Goal: Task Accomplishment & Management: Complete application form

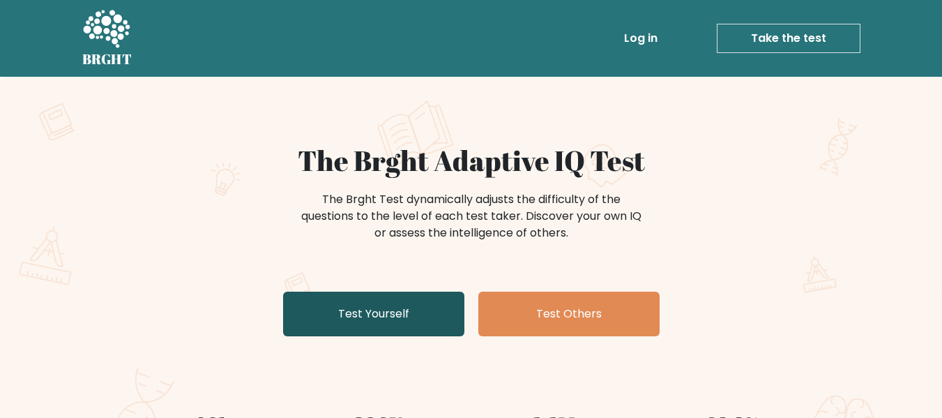
click at [427, 319] on link "Test Yourself" at bounding box center [373, 313] width 181 height 45
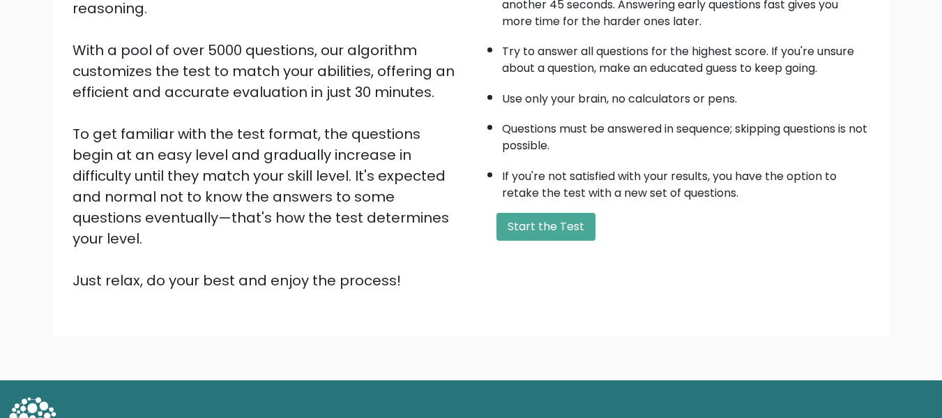
scroll to position [221, 0]
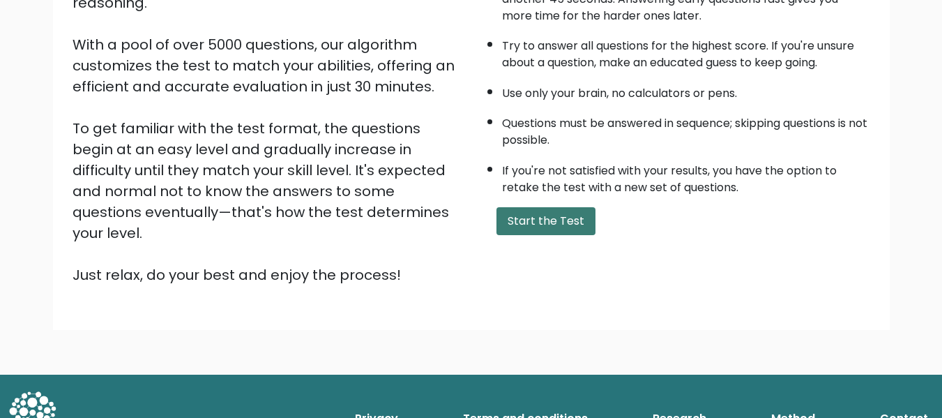
click at [558, 219] on button "Start the Test" at bounding box center [545, 221] width 99 height 28
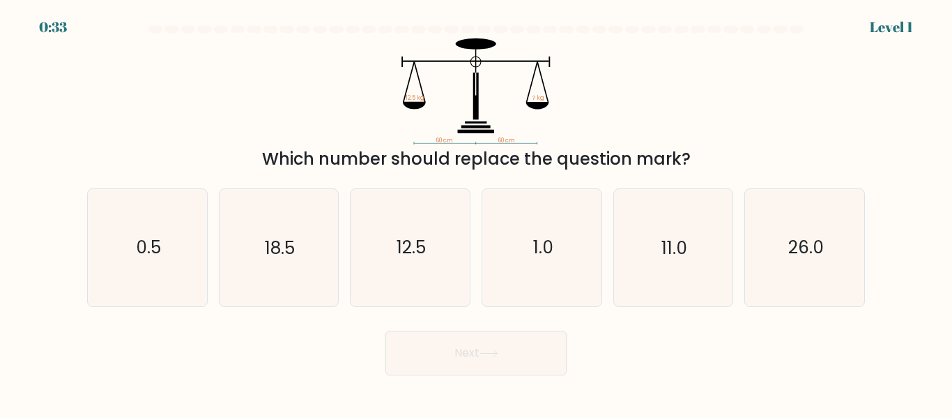
click at [886, 32] on form at bounding box center [476, 200] width 952 height 349
click at [640, 190] on icon "11.0" at bounding box center [673, 247] width 116 height 116
click at [477, 209] on input "e. 11.0" at bounding box center [476, 210] width 1 height 3
radio input "true"
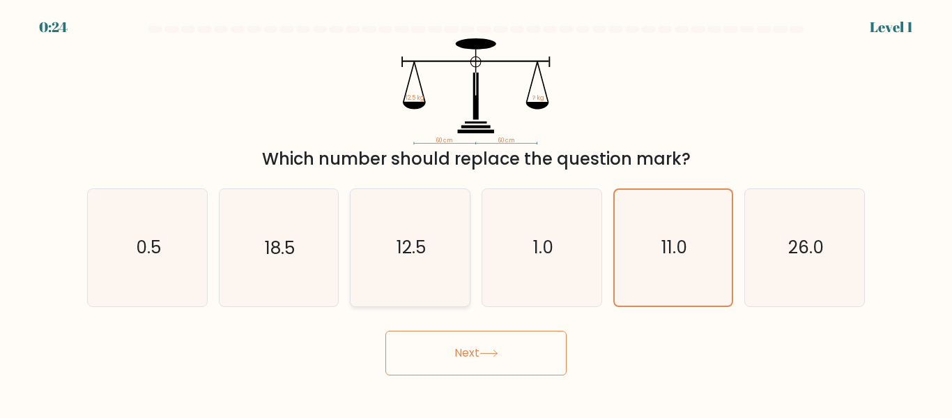
click at [418, 260] on icon "12.5" at bounding box center [410, 247] width 116 height 116
click at [476, 213] on input "c. 12.5" at bounding box center [476, 210] width 1 height 3
radio input "true"
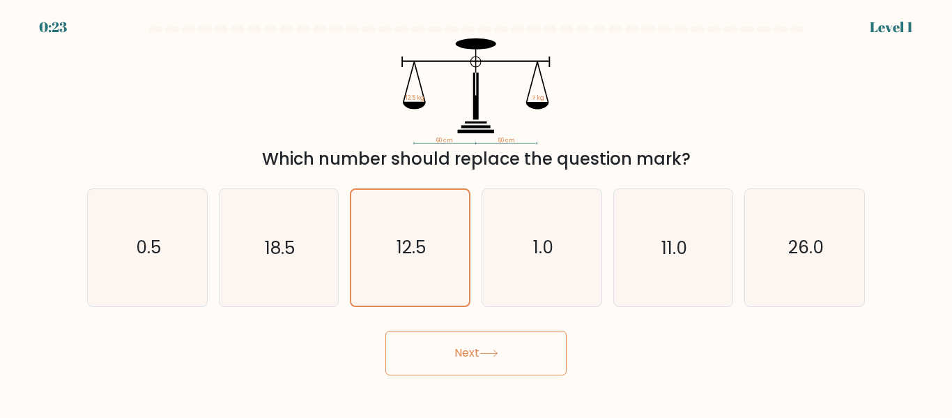
click at [488, 359] on button "Next" at bounding box center [476, 352] width 181 height 45
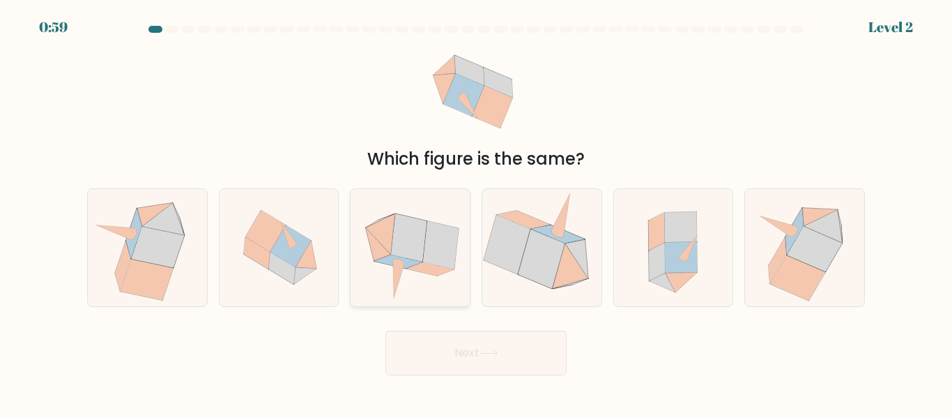
click at [403, 259] on icon at bounding box center [398, 261] width 47 height 13
click at [476, 213] on input "c." at bounding box center [476, 210] width 1 height 3
radio input "true"
click at [491, 365] on button "Next" at bounding box center [476, 352] width 181 height 45
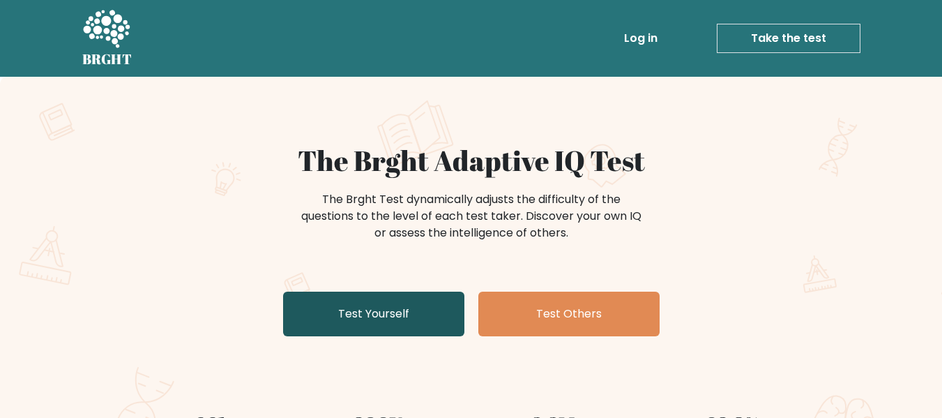
click at [383, 313] on link "Test Yourself" at bounding box center [373, 313] width 181 height 45
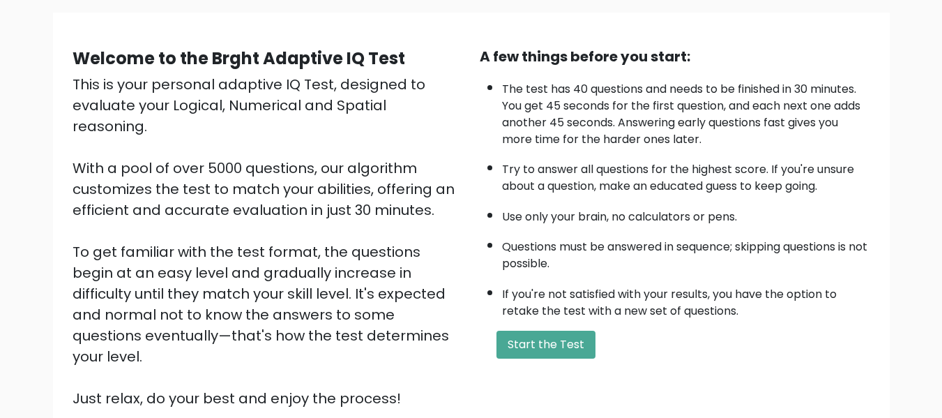
scroll to position [221, 0]
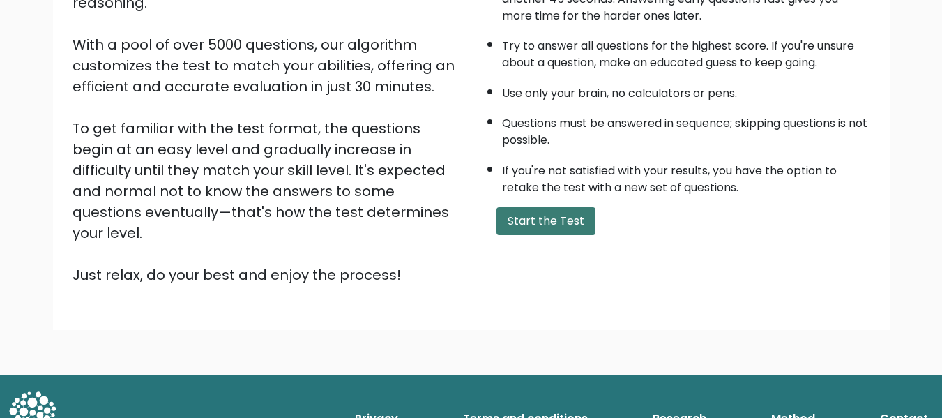
click at [556, 229] on button "Start the Test" at bounding box center [545, 221] width 99 height 28
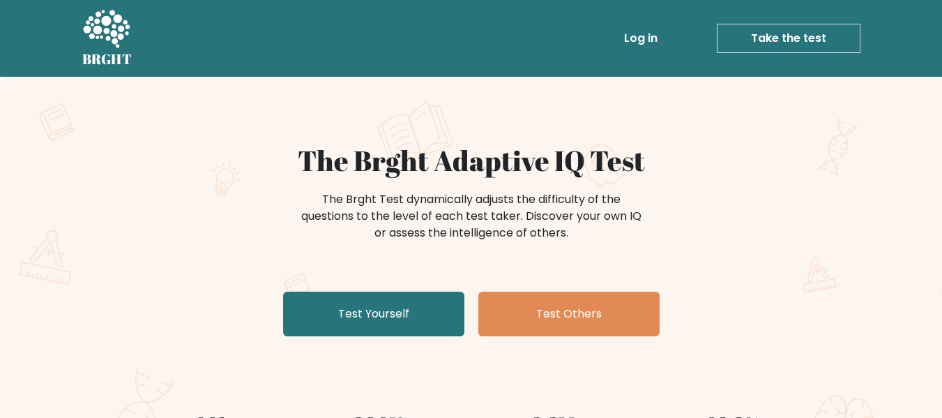
click at [809, 40] on link "Take the test" at bounding box center [789, 38] width 144 height 29
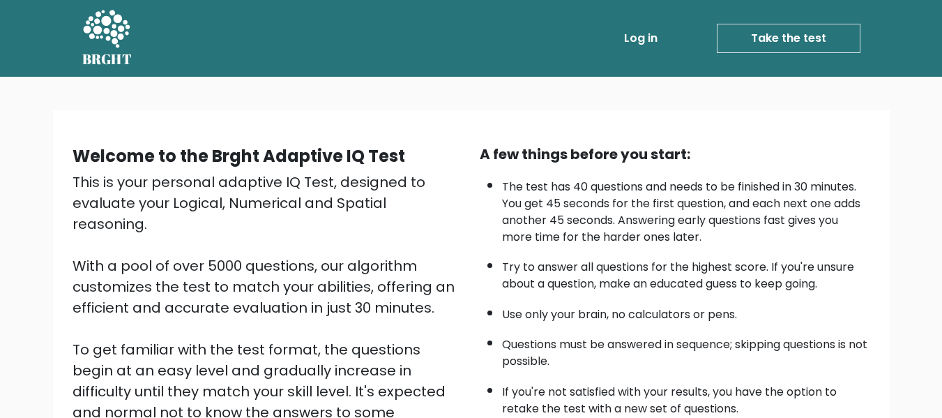
drag, startPoint x: 803, startPoint y: 16, endPoint x: 803, endPoint y: 29, distance: 12.6
click at [803, 16] on div "BRGHT BRGHT Log in Take the test Take the test" at bounding box center [471, 39] width 795 height 66
click at [803, 31] on link "Take the test" at bounding box center [789, 38] width 144 height 29
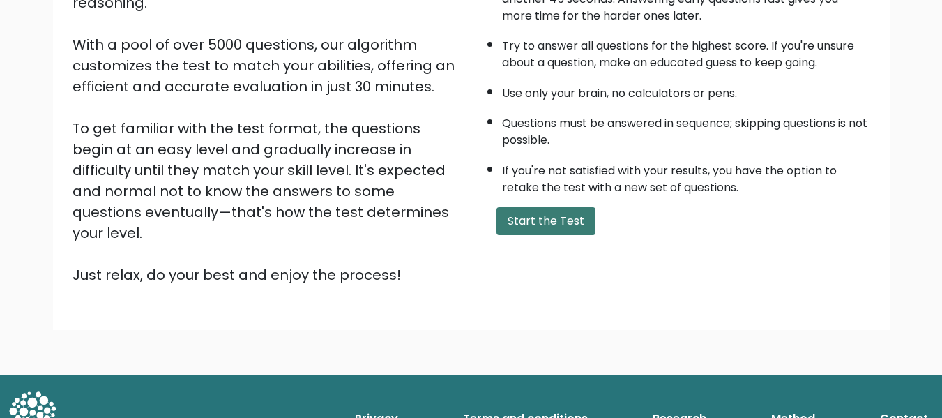
click at [586, 221] on button "Start the Test" at bounding box center [545, 221] width 99 height 28
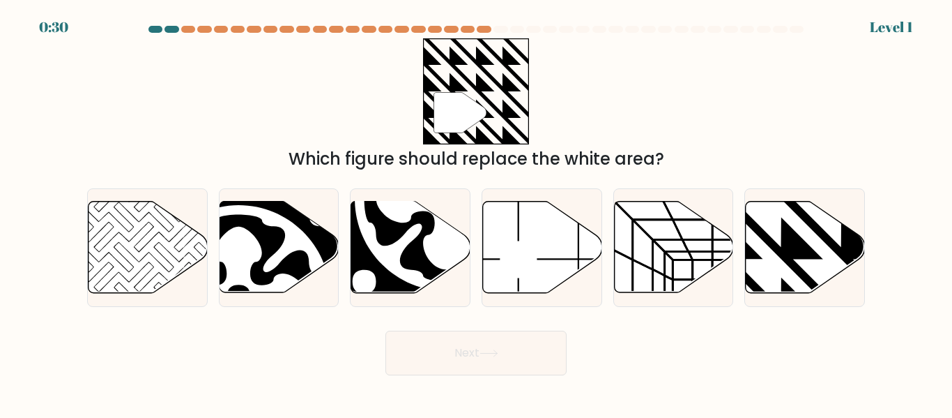
click at [462, 87] on icon at bounding box center [476, 91] width 106 height 106
click at [284, 47] on div "" Which figure should replace the white area?" at bounding box center [476, 104] width 795 height 133
click at [185, 15] on div "0:30 Level 1" at bounding box center [476, 8] width 952 height 17
drag, startPoint x: 193, startPoint y: 31, endPoint x: 551, endPoint y: 77, distance: 360.7
click at [551, 77] on form "a." at bounding box center [476, 200] width 952 height 349
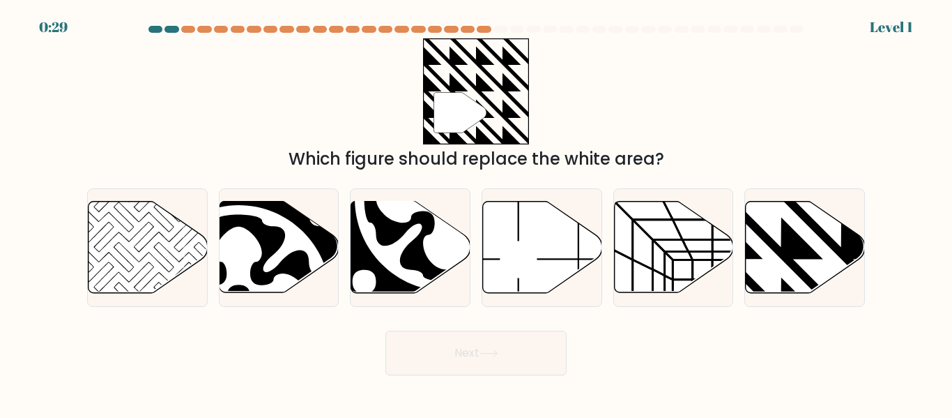
click at [500, 55] on icon """ at bounding box center [476, 91] width 106 height 106
drag, startPoint x: 229, startPoint y: 27, endPoint x: 524, endPoint y: 33, distance: 295.0
click at [524, 33] on div at bounding box center [476, 32] width 795 height 13
click at [789, 252] on icon at bounding box center [842, 199] width 240 height 240
click at [477, 213] on input "f." at bounding box center [476, 210] width 1 height 3
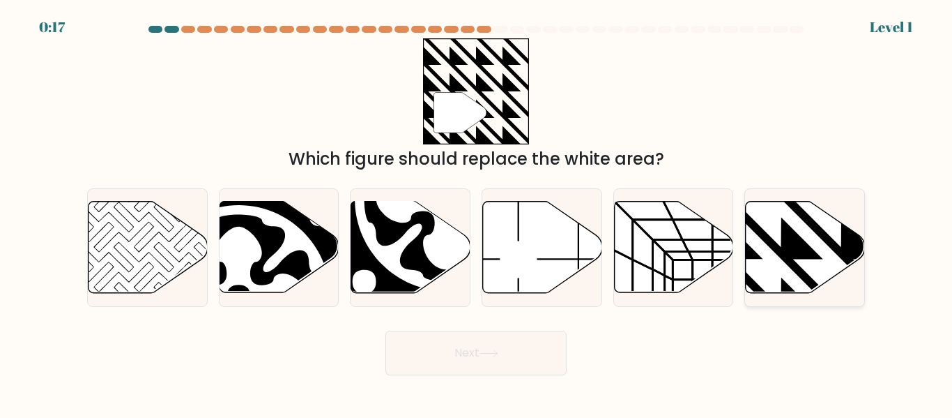
radio input "true"
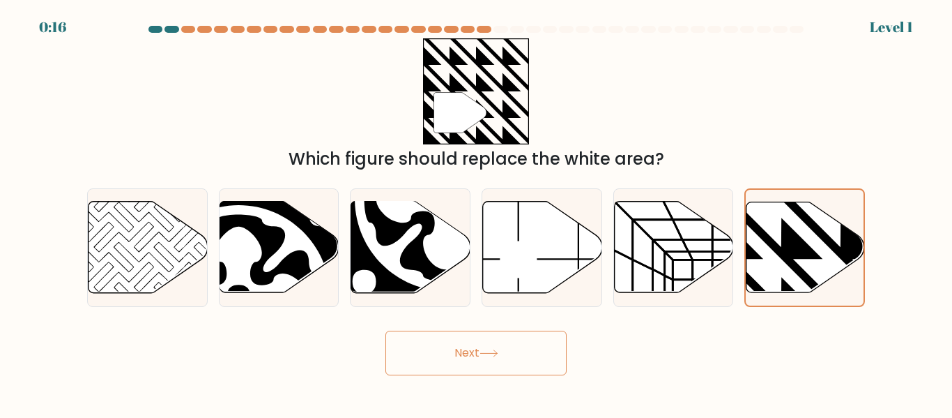
click at [527, 344] on button "Next" at bounding box center [476, 352] width 181 height 45
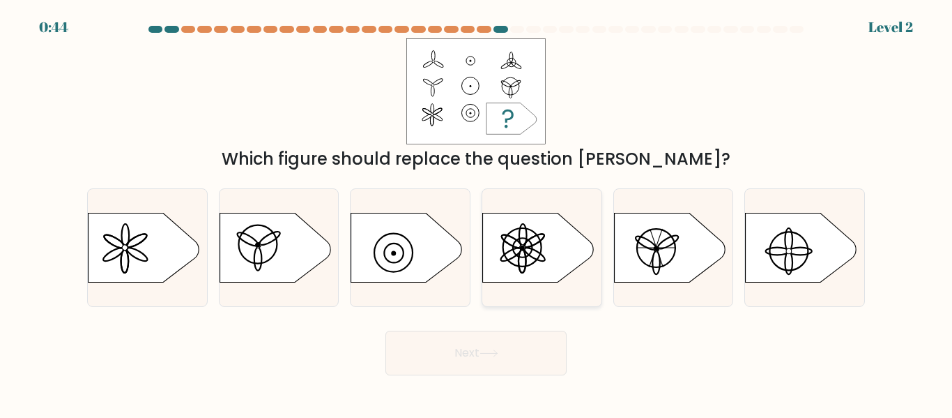
click at [564, 253] on icon at bounding box center [539, 248] width 112 height 70
click at [477, 213] on input "d." at bounding box center [476, 210] width 1 height 3
radio input "true"
click at [535, 343] on button "Next" at bounding box center [476, 352] width 181 height 45
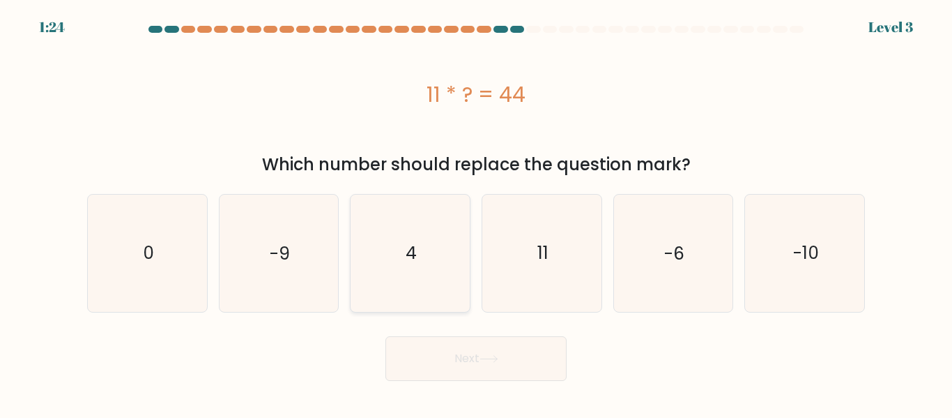
click at [411, 243] on text "4" at bounding box center [411, 253] width 11 height 24
click at [476, 213] on input "c. 4" at bounding box center [476, 210] width 1 height 3
radio input "true"
click at [512, 361] on button "Next" at bounding box center [476, 358] width 181 height 45
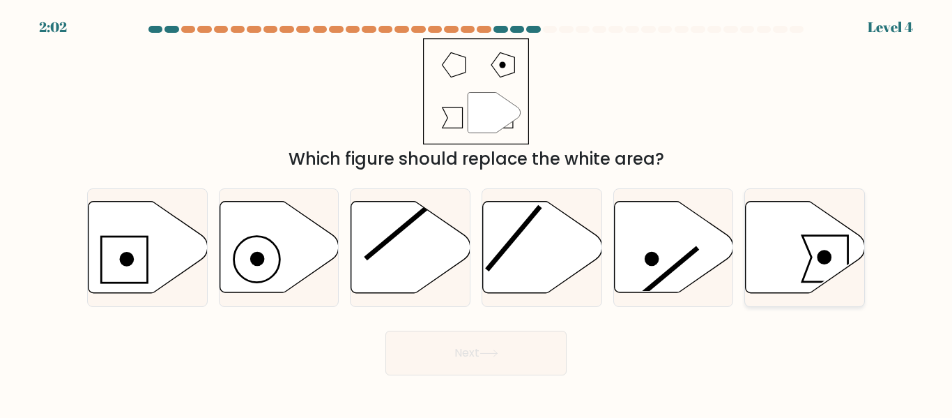
click at [782, 258] on icon at bounding box center [805, 247] width 119 height 91
click at [477, 213] on input "f." at bounding box center [476, 210] width 1 height 3
radio input "true"
click at [475, 337] on button "Next" at bounding box center [476, 352] width 181 height 45
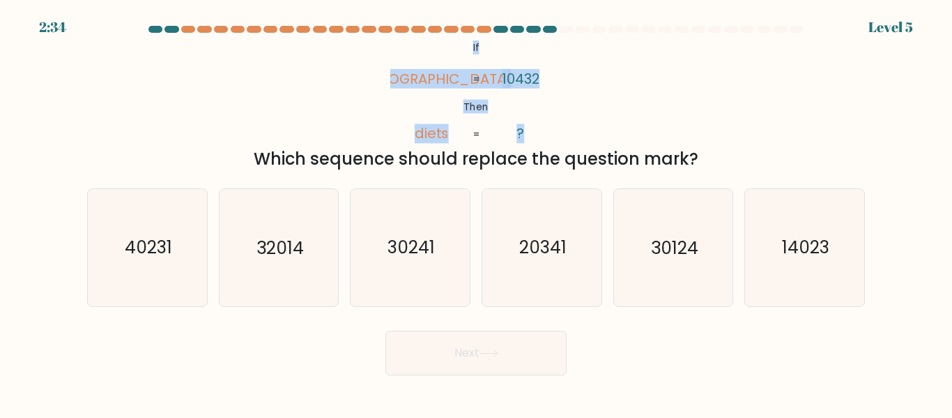
drag, startPoint x: 471, startPoint y: 39, endPoint x: 552, endPoint y: 137, distance: 127.3
click at [552, 137] on icon "@import url('https://fonts.googleapis.com/css?family=Abril+Fatface:400,100,100i…" at bounding box center [476, 91] width 172 height 106
copy icon "If Then deist diets 10432 ?"
click at [637, 65] on div "@import url('https://fonts.googleapis.com/css?family=Abril+Fatface:400,100,100i…" at bounding box center [476, 104] width 795 height 133
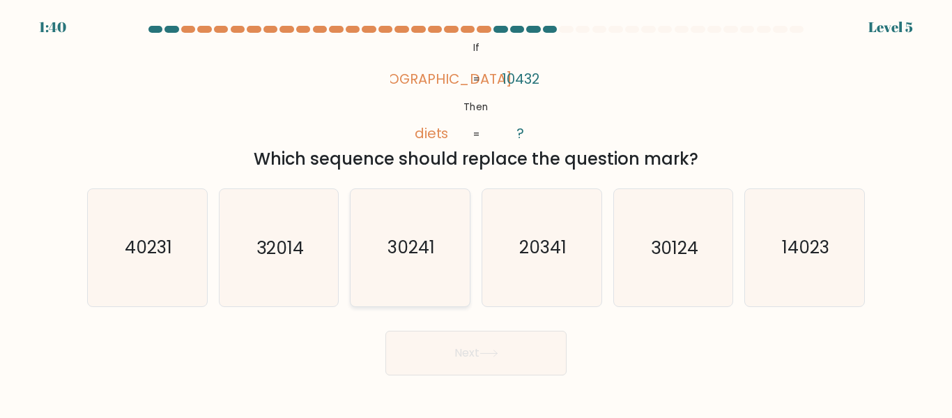
click at [425, 228] on icon "30241" at bounding box center [410, 247] width 116 height 116
click at [476, 213] on input "c. 30241" at bounding box center [476, 210] width 1 height 3
radio input "true"
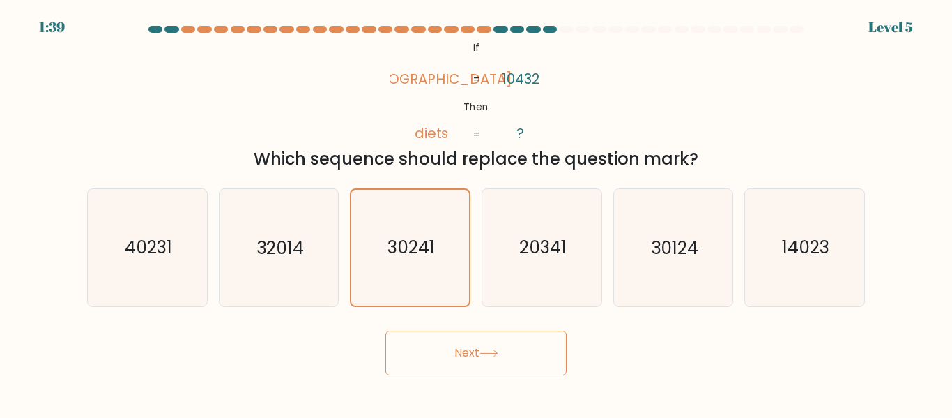
click at [485, 341] on button "Next" at bounding box center [476, 352] width 181 height 45
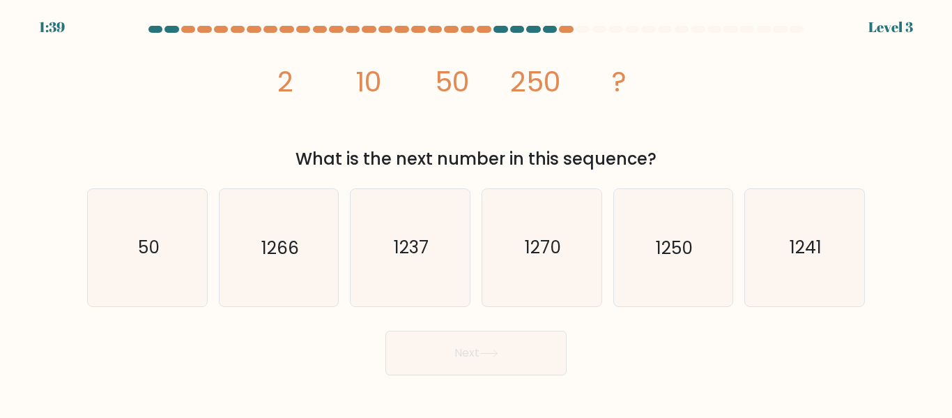
click at [509, 363] on button "Next" at bounding box center [476, 352] width 181 height 45
drag, startPoint x: 277, startPoint y: 78, endPoint x: 691, endPoint y: 160, distance: 422.1
click at [691, 160] on div "image/svg+xml 2 10 50 250 ? What is the next number in this sequence?" at bounding box center [476, 104] width 795 height 133
copy div "2 10 50 250 ? What is the next number in this sequence?"
click at [674, 262] on icon "1250" at bounding box center [673, 247] width 116 height 116
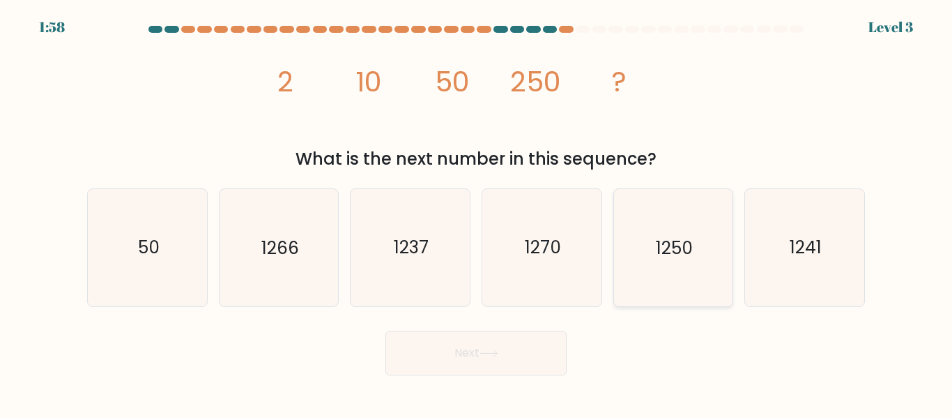
click at [477, 213] on input "e. 1250" at bounding box center [476, 210] width 1 height 3
radio input "true"
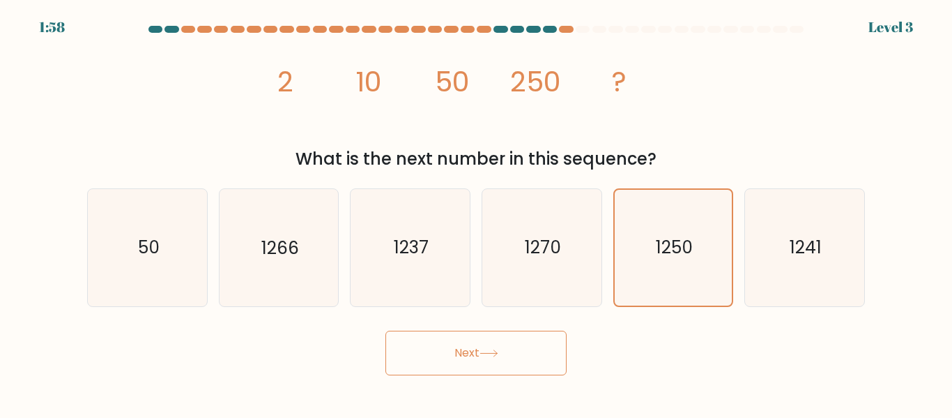
click at [471, 353] on button "Next" at bounding box center [476, 352] width 181 height 45
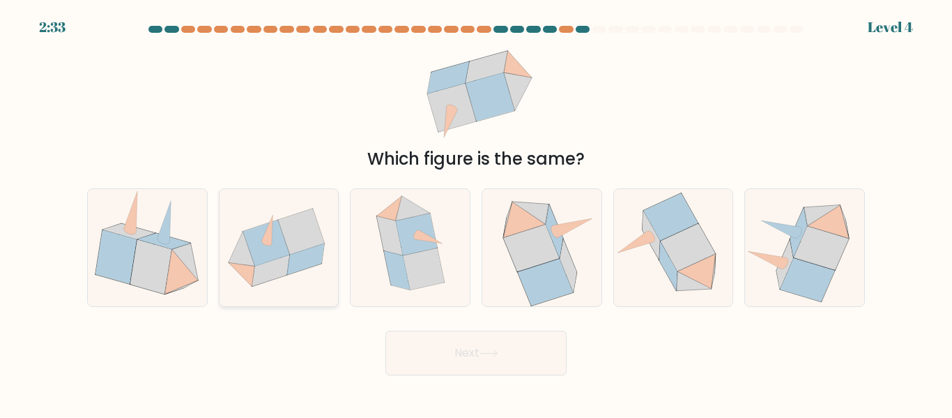
click at [332, 280] on icon at bounding box center [279, 248] width 119 height 98
click at [476, 213] on input "b." at bounding box center [476, 210] width 1 height 3
radio input "true"
click at [697, 266] on icon at bounding box center [697, 271] width 38 height 35
click at [477, 213] on input "e." at bounding box center [476, 210] width 1 height 3
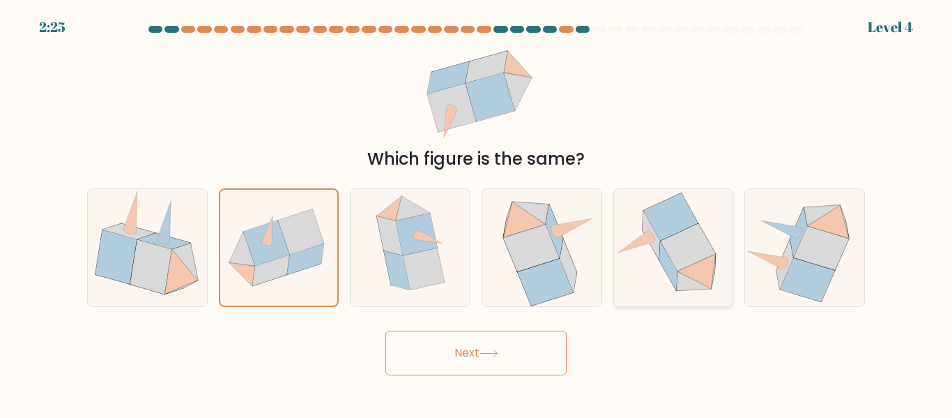
radio input "true"
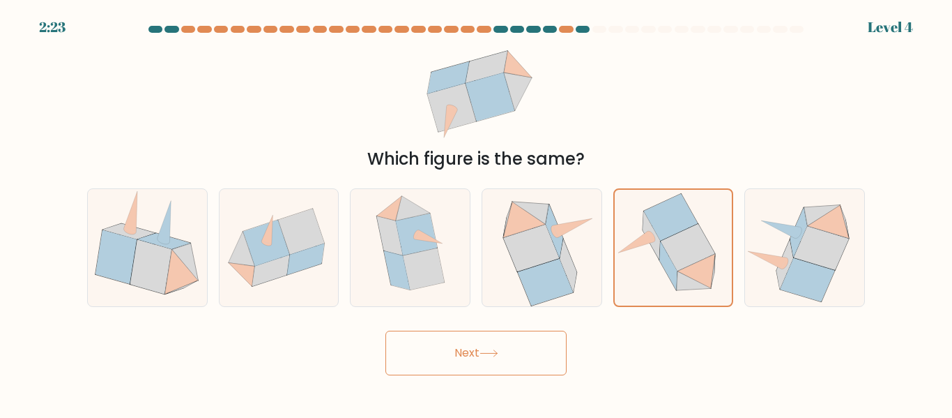
click at [459, 369] on button "Next" at bounding box center [476, 352] width 181 height 45
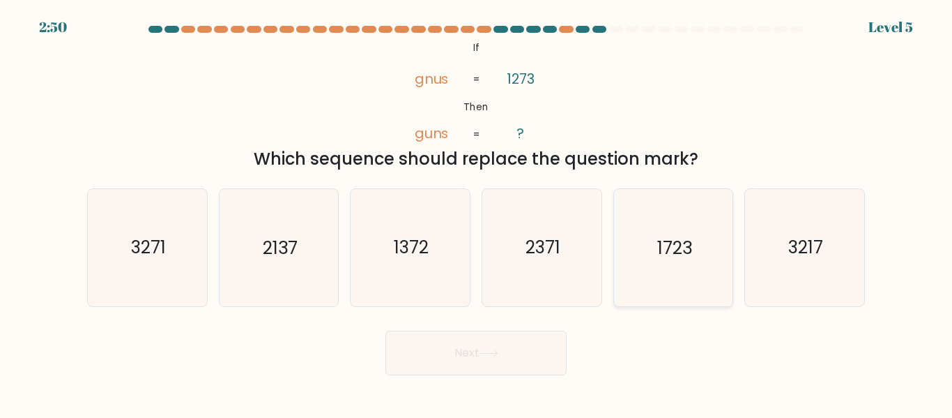
click at [669, 260] on icon "1723" at bounding box center [673, 247] width 116 height 116
click at [477, 213] on input "e. 1723" at bounding box center [476, 210] width 1 height 3
radio input "true"
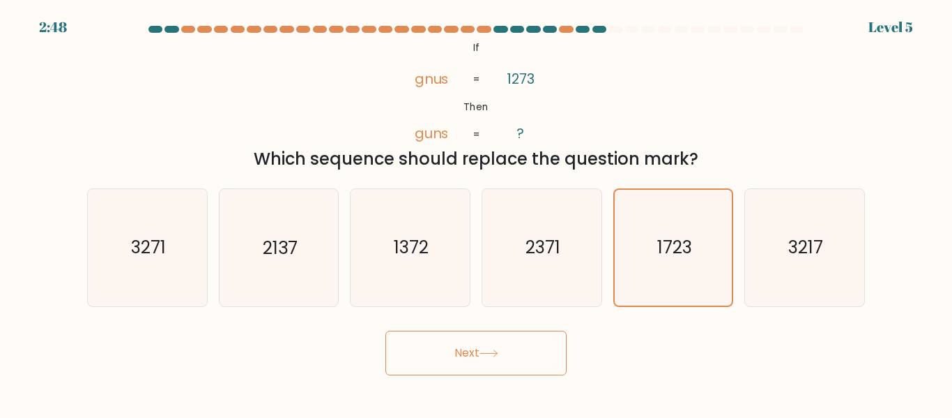
click at [478, 344] on button "Next" at bounding box center [476, 352] width 181 height 45
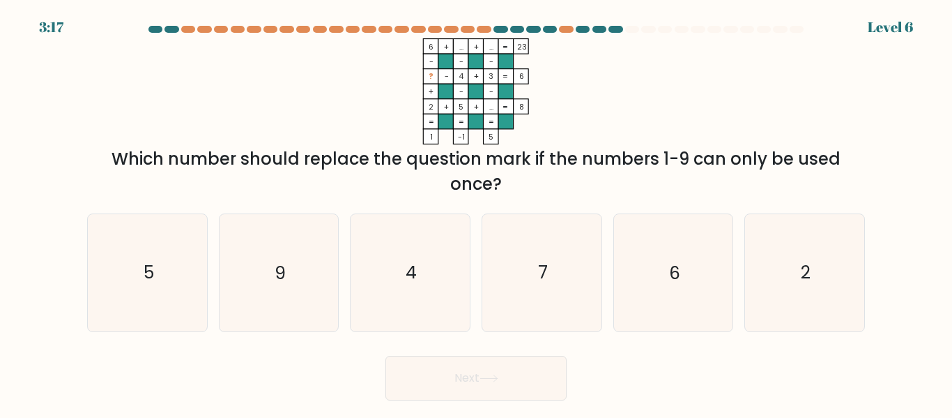
click at [337, 20] on div "3:17 Level 6" at bounding box center [476, 19] width 952 height 38
click at [340, 32] on div at bounding box center [336, 29] width 14 height 7
click at [391, 32] on div at bounding box center [386, 29] width 14 height 7
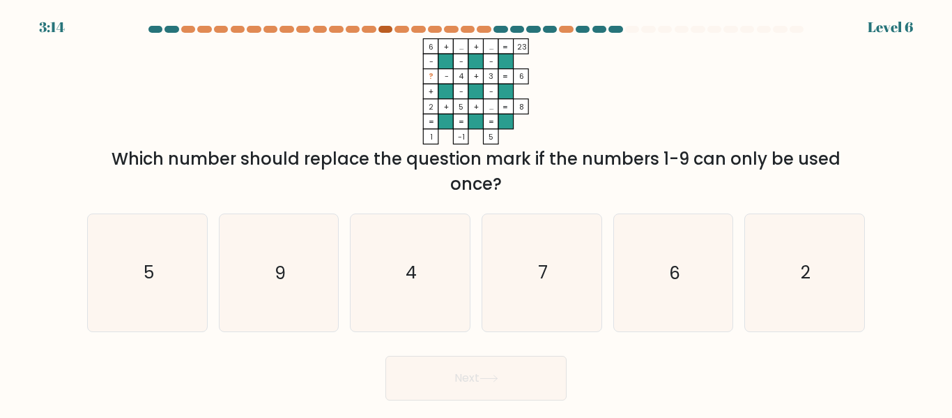
click at [391, 32] on div at bounding box center [386, 29] width 14 height 7
click at [564, 29] on div at bounding box center [566, 29] width 14 height 7
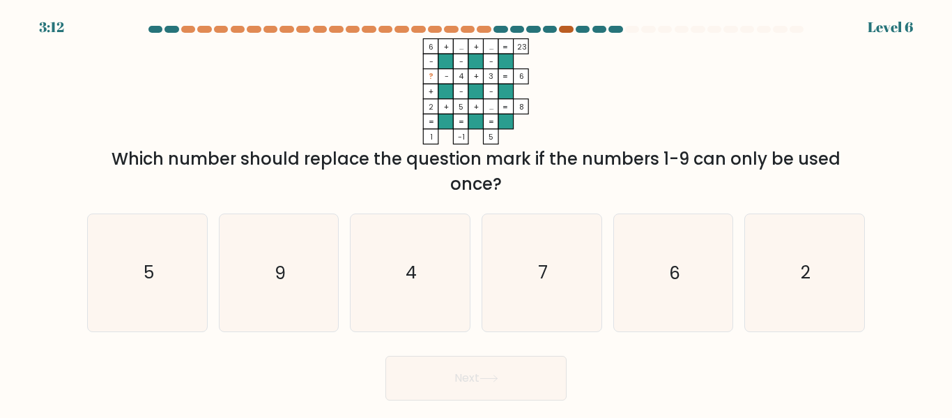
click at [569, 27] on div at bounding box center [566, 29] width 14 height 7
click at [721, 77] on div "6 + ... + ... 23 - - - ? - 4 + 3 6 + - - 2 + 5 + ... = 8 = = = = 1 -1 5 = Which…" at bounding box center [476, 117] width 795 height 158
drag, startPoint x: 425, startPoint y: 46, endPoint x: 890, endPoint y: 190, distance: 486.1
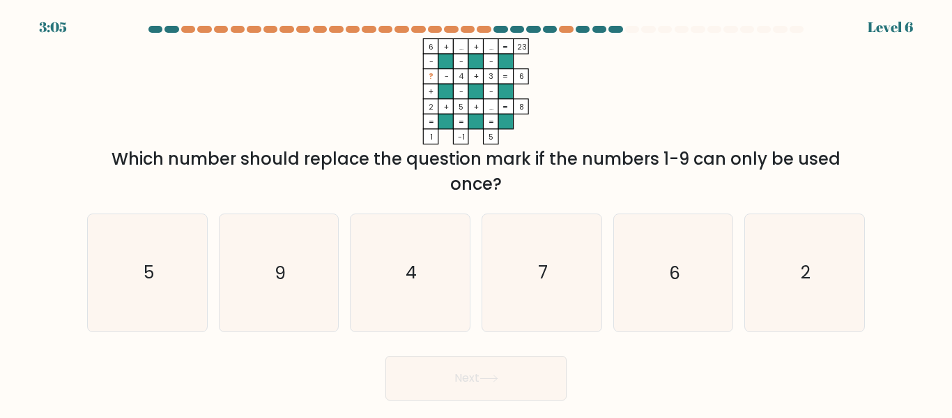
click at [890, 190] on form at bounding box center [476, 213] width 952 height 374
click at [740, 109] on div "6 + ... + ... 23 - - - ? - 4 + 3 6 + - - 2 + 5 + ... = 8 = = = = 1 -1 5 = Which…" at bounding box center [476, 117] width 795 height 158
click at [561, 254] on icon "7" at bounding box center [542, 272] width 116 height 116
click at [477, 213] on input "d. 7" at bounding box center [476, 210] width 1 height 3
radio input "true"
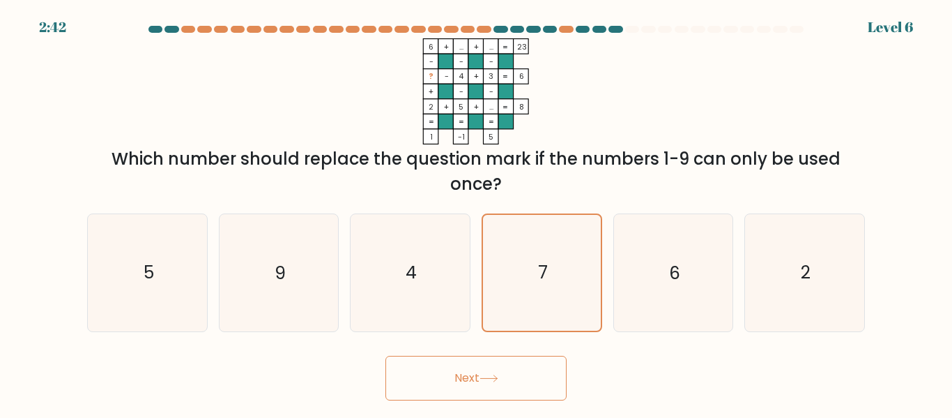
click at [522, 378] on button "Next" at bounding box center [476, 378] width 181 height 45
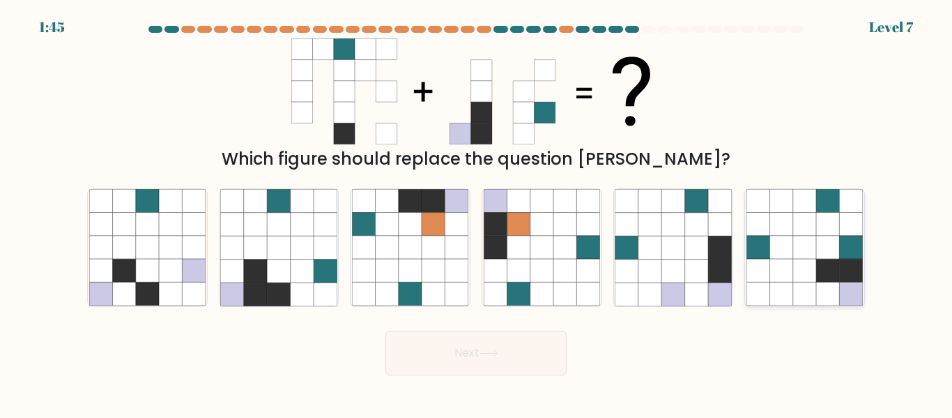
click at [849, 254] on icon at bounding box center [851, 247] width 23 height 23
click at [477, 213] on input "f." at bounding box center [476, 210] width 1 height 3
radio input "true"
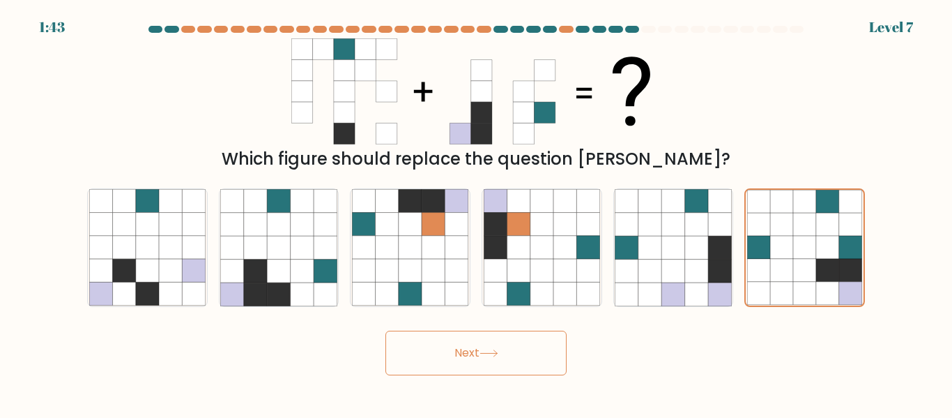
click at [488, 344] on button "Next" at bounding box center [476, 352] width 181 height 45
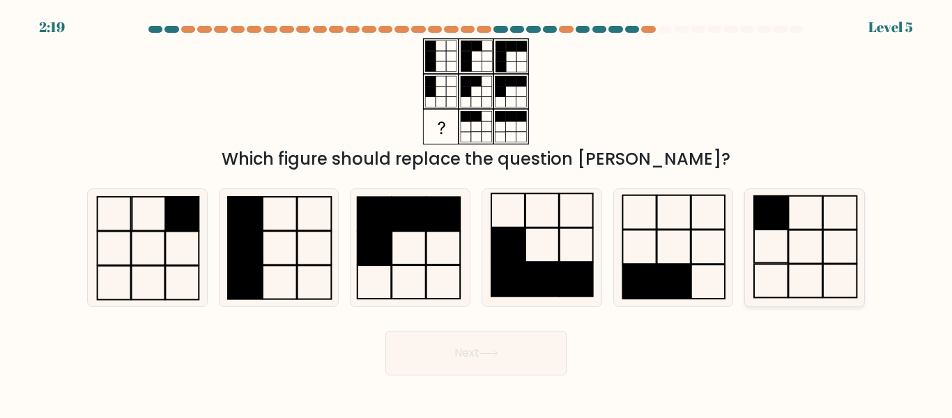
click at [805, 211] on icon at bounding box center [805, 247] width 116 height 116
click at [477, 211] on input "f." at bounding box center [476, 210] width 1 height 3
radio input "true"
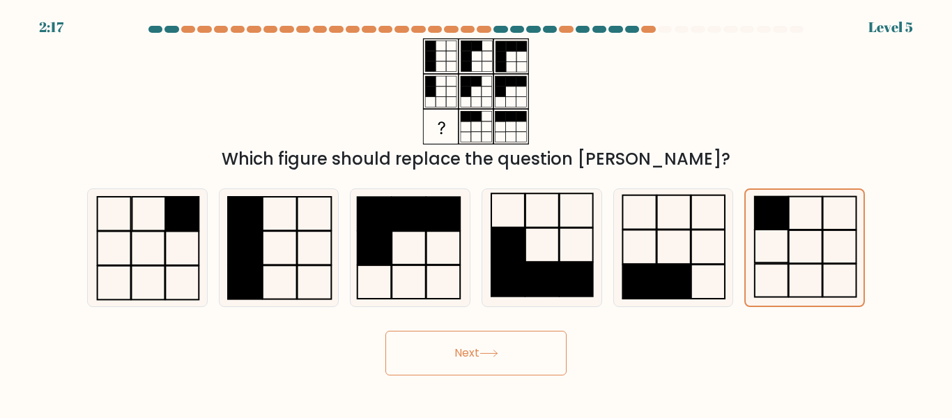
click at [463, 351] on button "Next" at bounding box center [476, 352] width 181 height 45
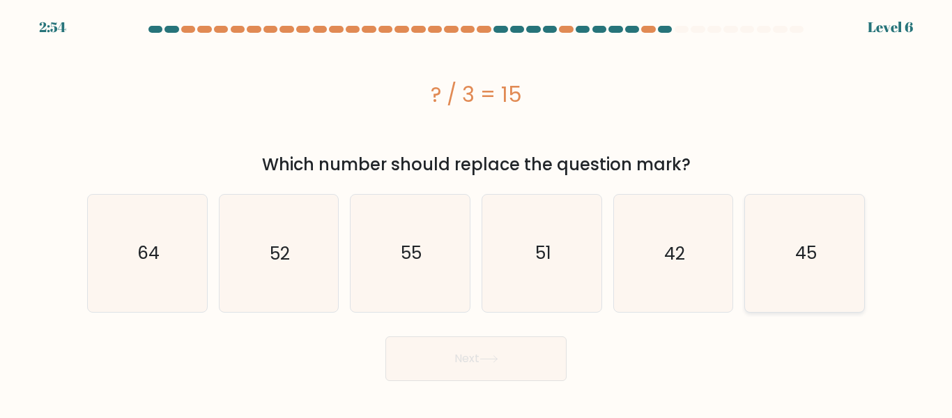
click at [832, 264] on icon "45" at bounding box center [805, 253] width 116 height 116
click at [477, 213] on input "f. 45" at bounding box center [476, 210] width 1 height 3
radio input "true"
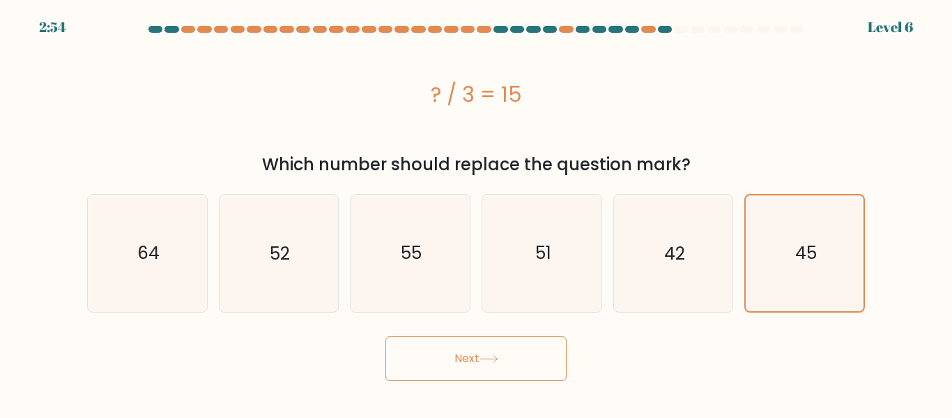
click at [538, 344] on button "Next" at bounding box center [476, 358] width 181 height 45
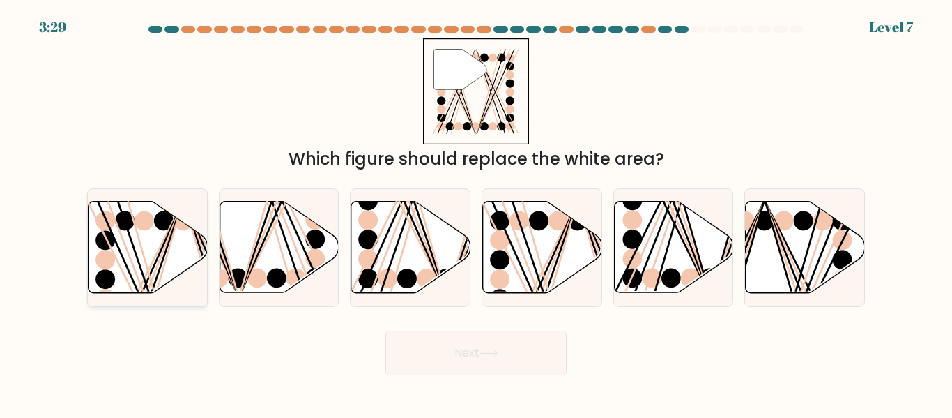
click at [140, 248] on icon at bounding box center [148, 247] width 119 height 91
click at [476, 213] on input "a." at bounding box center [476, 210] width 1 height 3
radio input "true"
click at [485, 359] on button "Next" at bounding box center [476, 352] width 181 height 45
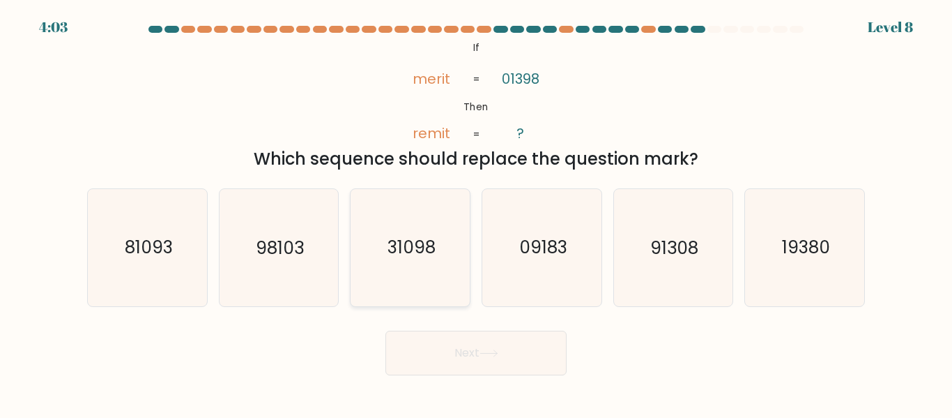
click at [377, 283] on icon "31098" at bounding box center [410, 247] width 116 height 116
click at [476, 213] on input "c. 31098" at bounding box center [476, 210] width 1 height 3
radio input "true"
click at [478, 355] on button "Next" at bounding box center [476, 352] width 181 height 45
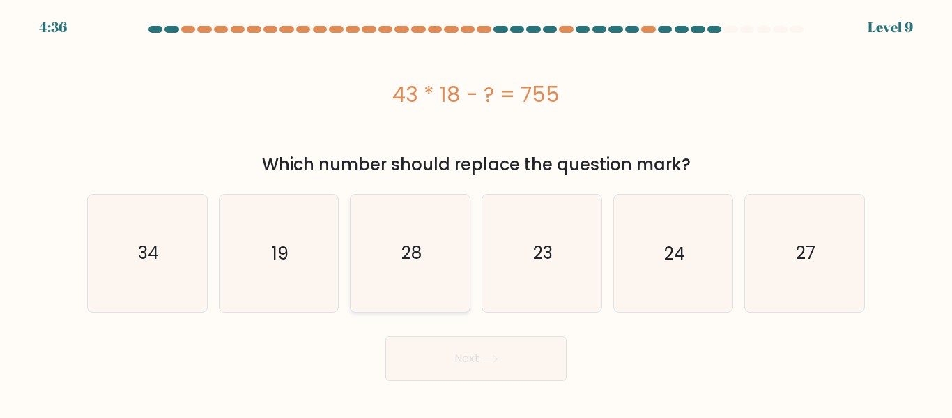
click at [441, 279] on icon "28" at bounding box center [410, 253] width 116 height 116
click at [476, 213] on input "c. 28" at bounding box center [476, 210] width 1 height 3
radio input "true"
click at [493, 370] on button "Next" at bounding box center [476, 358] width 181 height 45
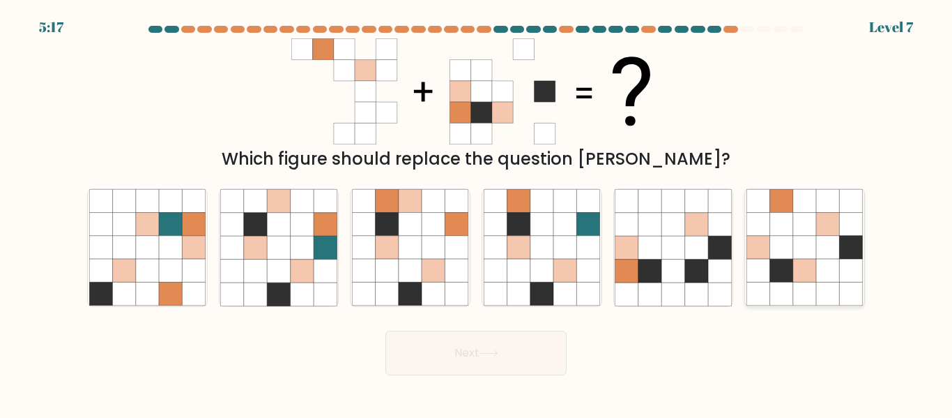
click at [828, 246] on icon at bounding box center [827, 247] width 23 height 23
click at [477, 213] on input "f." at bounding box center [476, 210] width 1 height 3
radio input "true"
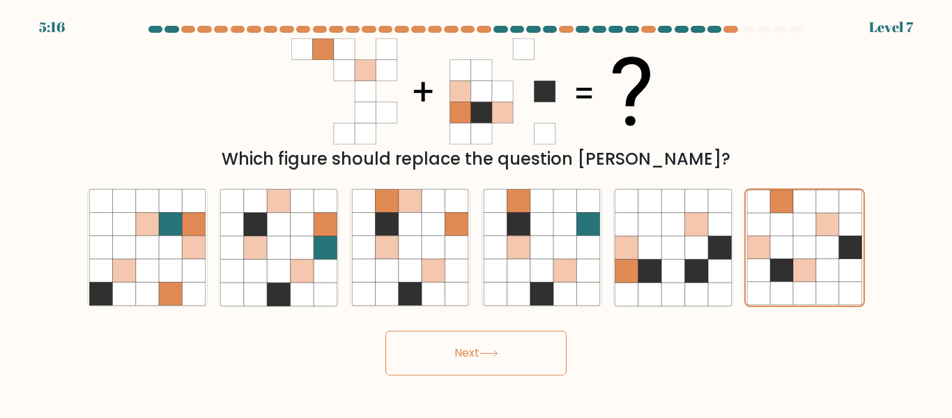
click at [534, 362] on button "Next" at bounding box center [476, 352] width 181 height 45
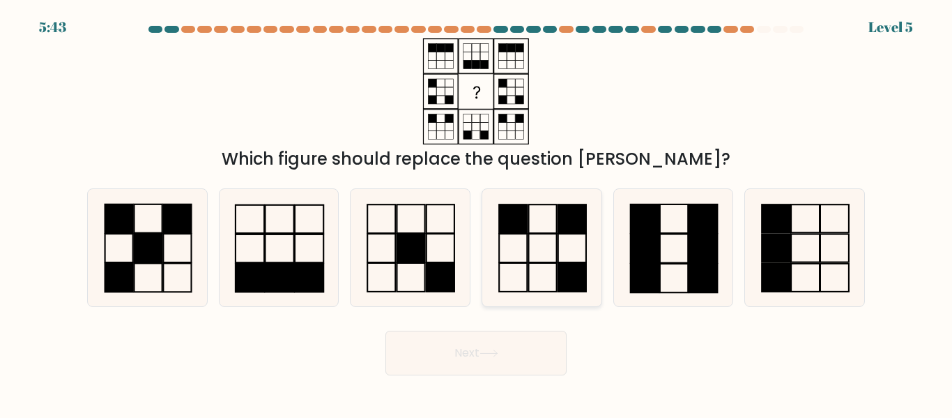
click at [572, 259] on icon at bounding box center [542, 247] width 116 height 116
click at [477, 213] on input "d." at bounding box center [476, 210] width 1 height 3
radio input "true"
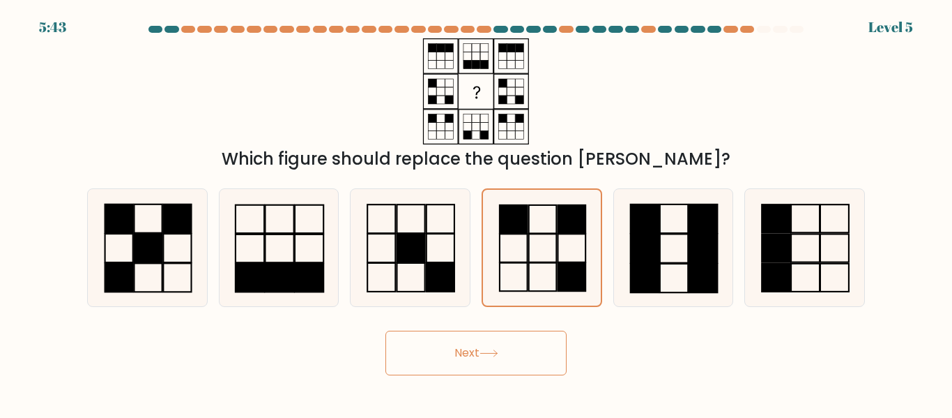
click at [542, 360] on button "Next" at bounding box center [476, 352] width 181 height 45
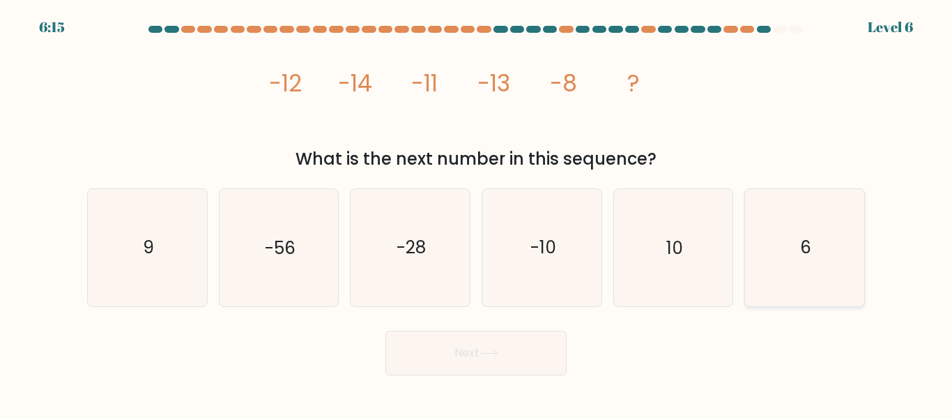
drag, startPoint x: 750, startPoint y: 232, endPoint x: 754, endPoint y: 238, distance: 7.5
click at [751, 235] on icon "6" at bounding box center [805, 247] width 116 height 116
click at [477, 213] on input "f. 6" at bounding box center [476, 210] width 1 height 3
radio input "true"
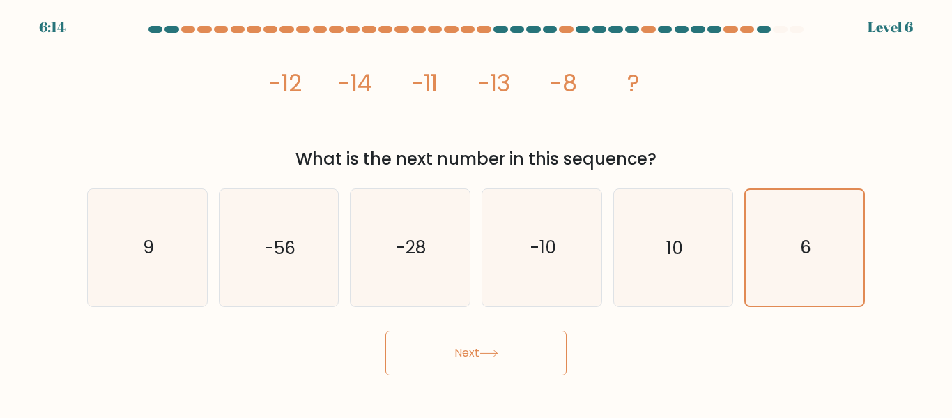
click at [511, 368] on button "Next" at bounding box center [476, 352] width 181 height 45
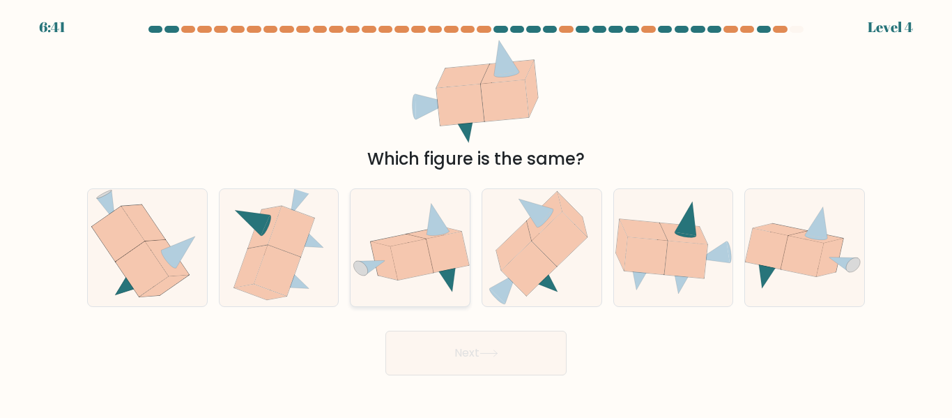
click at [415, 236] on icon at bounding box center [399, 240] width 54 height 12
click at [476, 213] on input "c." at bounding box center [476, 210] width 1 height 3
radio input "true"
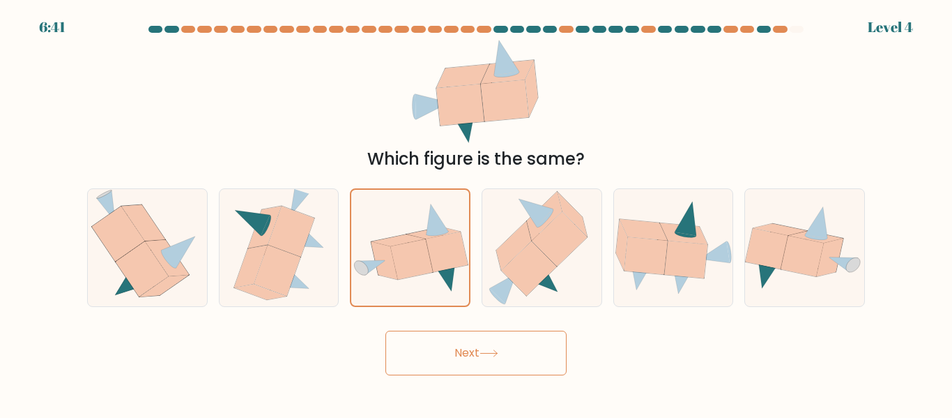
click at [499, 360] on button "Next" at bounding box center [476, 352] width 181 height 45
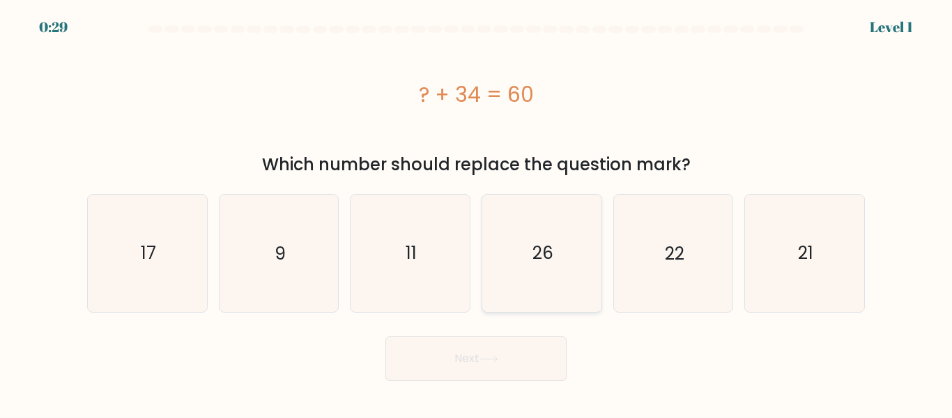
click at [535, 275] on icon "26" at bounding box center [542, 253] width 116 height 116
click at [477, 213] on input "d. 26" at bounding box center [476, 210] width 1 height 3
radio input "true"
click at [522, 358] on button "Next" at bounding box center [476, 358] width 181 height 45
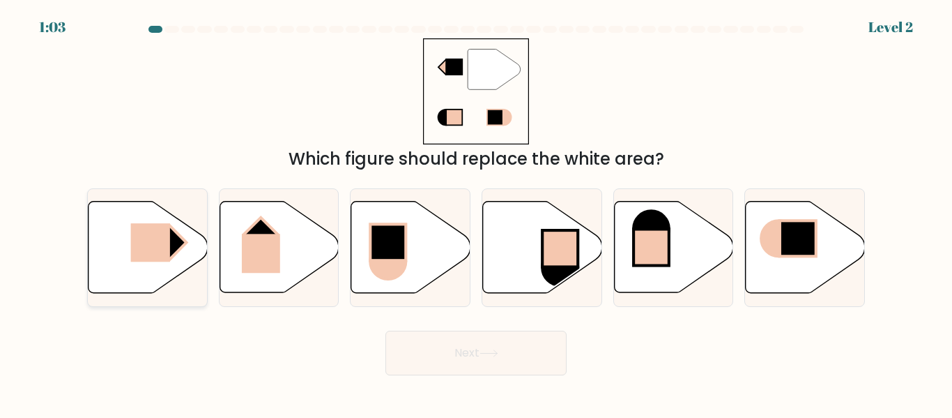
click at [146, 230] on rect at bounding box center [149, 242] width 39 height 38
click at [476, 213] on input "a." at bounding box center [476, 210] width 1 height 3
radio input "true"
click at [418, 350] on button "Next" at bounding box center [476, 352] width 181 height 45
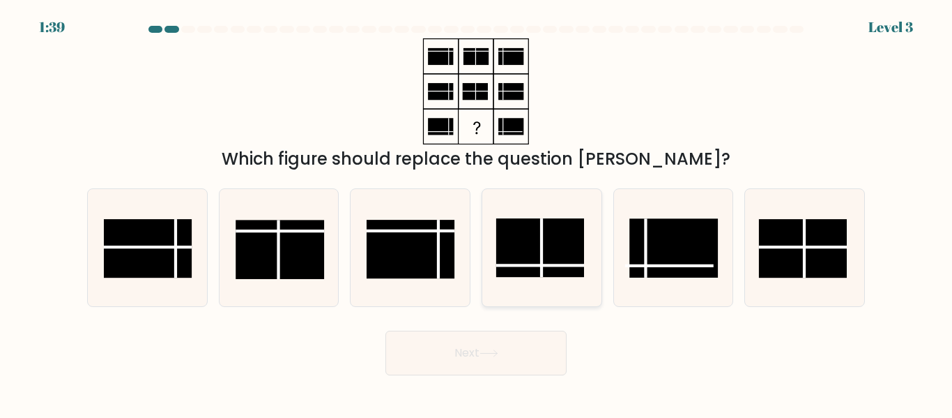
click at [535, 243] on rect at bounding box center [540, 248] width 88 height 59
click at [477, 213] on input "d." at bounding box center [476, 210] width 1 height 3
radio input "true"
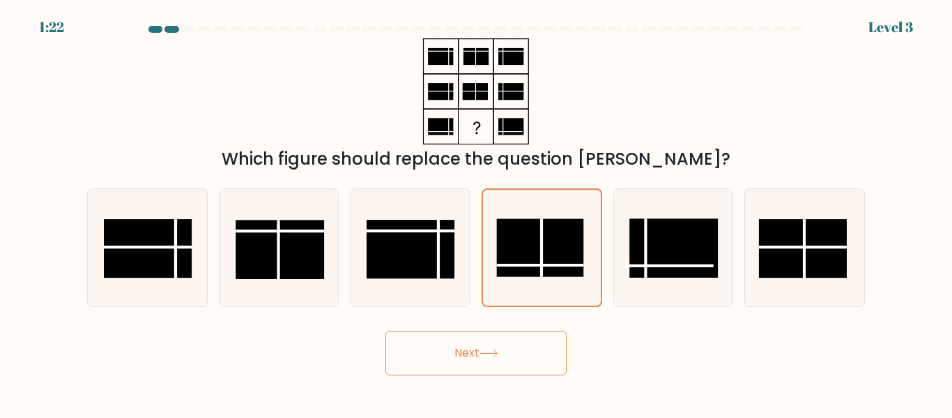
click at [479, 345] on button "Next" at bounding box center [476, 352] width 181 height 45
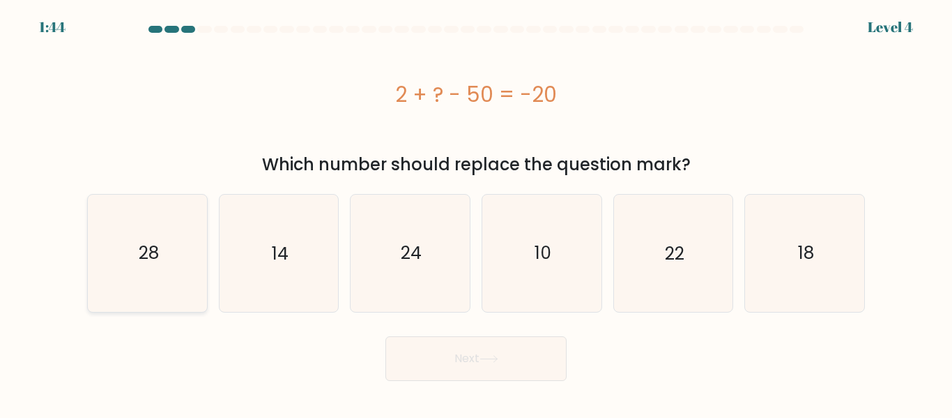
click at [125, 261] on icon "28" at bounding box center [147, 253] width 116 height 116
click at [476, 213] on input "a. 28" at bounding box center [476, 210] width 1 height 3
radio input "true"
click at [462, 356] on button "Next" at bounding box center [476, 358] width 181 height 45
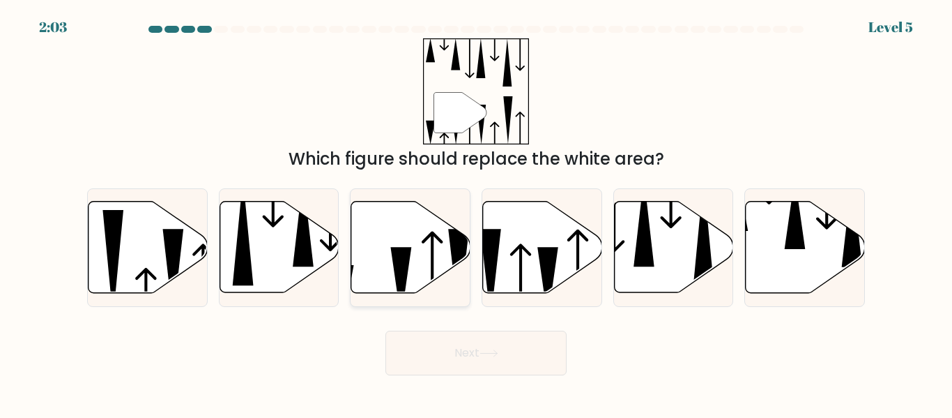
click at [443, 238] on icon at bounding box center [410, 247] width 119 height 91
click at [476, 213] on input "c." at bounding box center [476, 210] width 1 height 3
radio input "true"
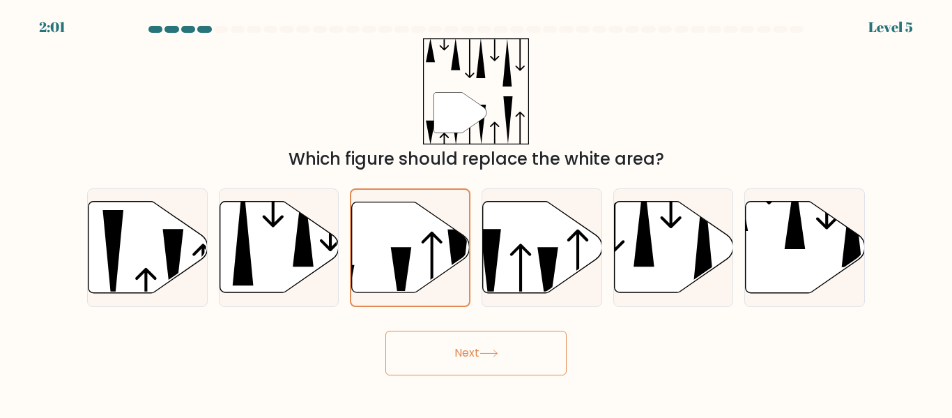
click at [537, 349] on button "Next" at bounding box center [476, 352] width 181 height 45
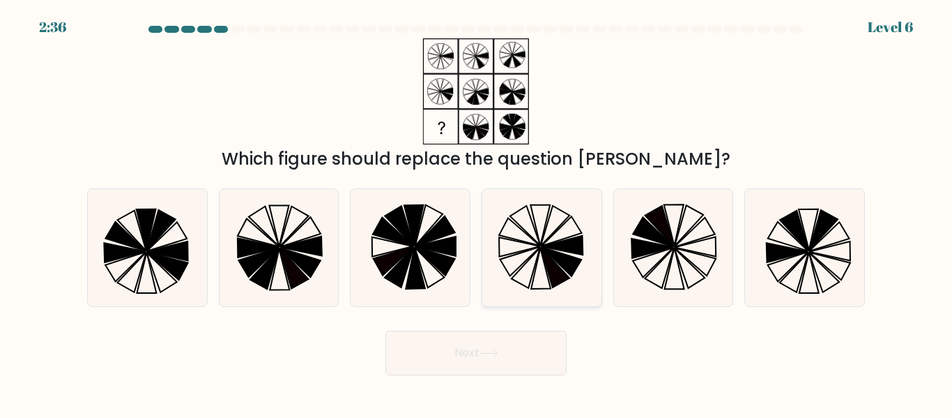
click at [553, 247] on icon at bounding box center [562, 246] width 41 height 20
click at [477, 213] on input "d." at bounding box center [476, 210] width 1 height 3
radio input "true"
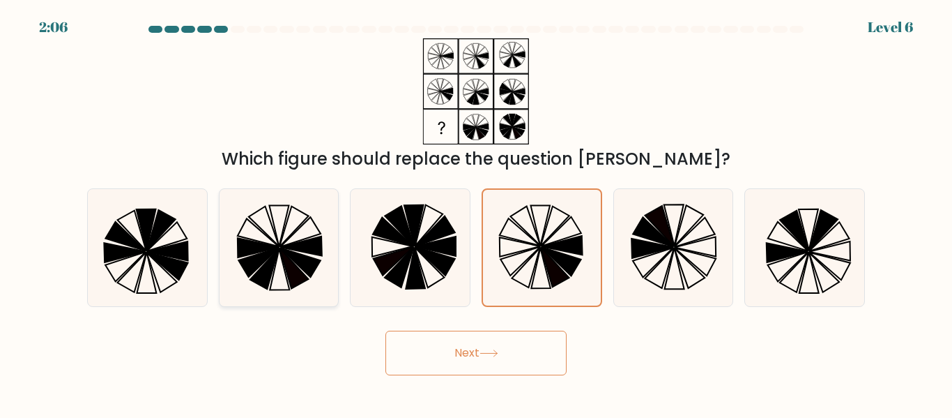
click at [322, 261] on icon at bounding box center [278, 247] width 116 height 116
click at [476, 213] on input "b." at bounding box center [476, 210] width 1 height 3
radio input "true"
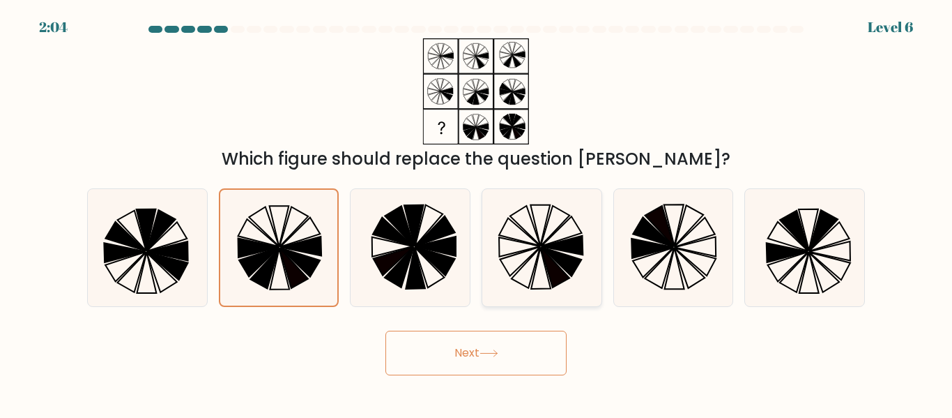
click at [572, 252] on icon at bounding box center [562, 246] width 41 height 20
click at [477, 213] on input "d." at bounding box center [476, 210] width 1 height 3
radio input "true"
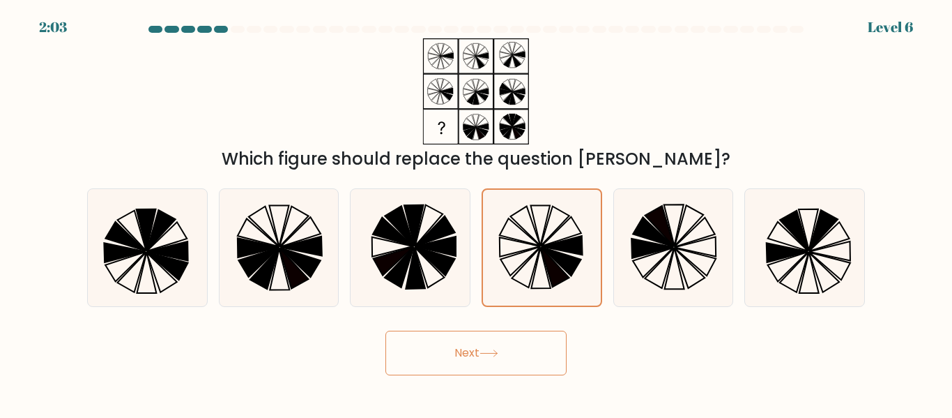
click at [524, 344] on button "Next" at bounding box center [476, 352] width 181 height 45
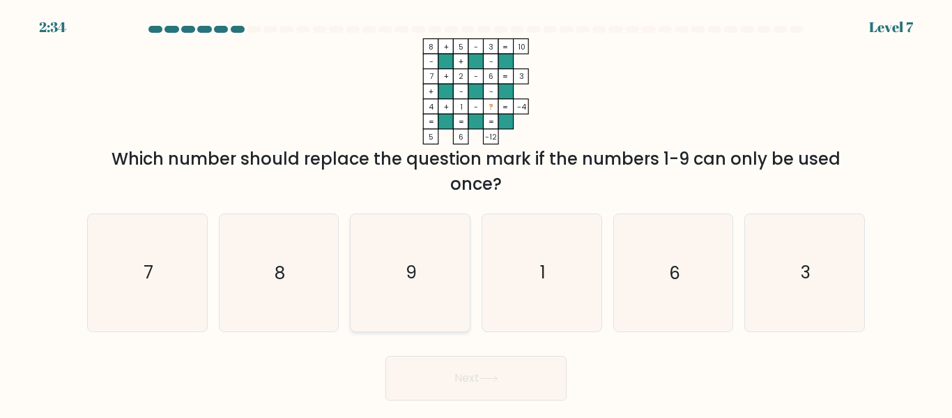
click at [418, 301] on icon "9" at bounding box center [410, 272] width 116 height 116
click at [476, 213] on input "c. 9" at bounding box center [476, 210] width 1 height 3
radio input "true"
click at [534, 386] on button "Next" at bounding box center [476, 378] width 181 height 45
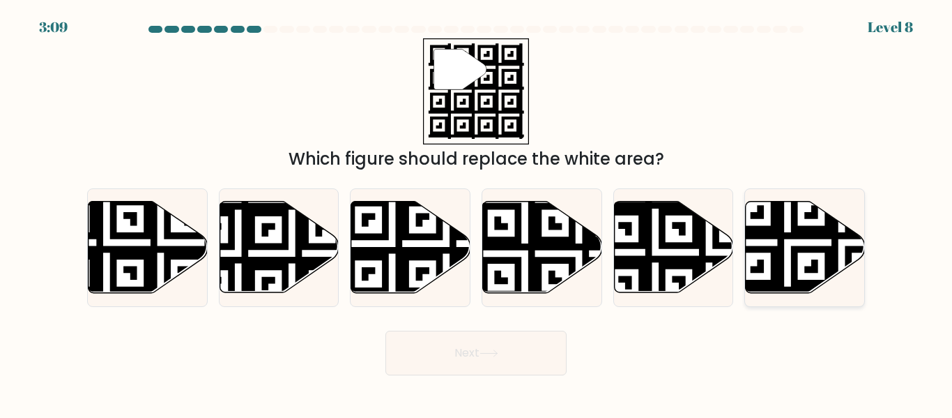
click at [786, 247] on icon at bounding box center [805, 247] width 119 height 91
click at [477, 213] on input "f." at bounding box center [476, 210] width 1 height 3
radio input "true"
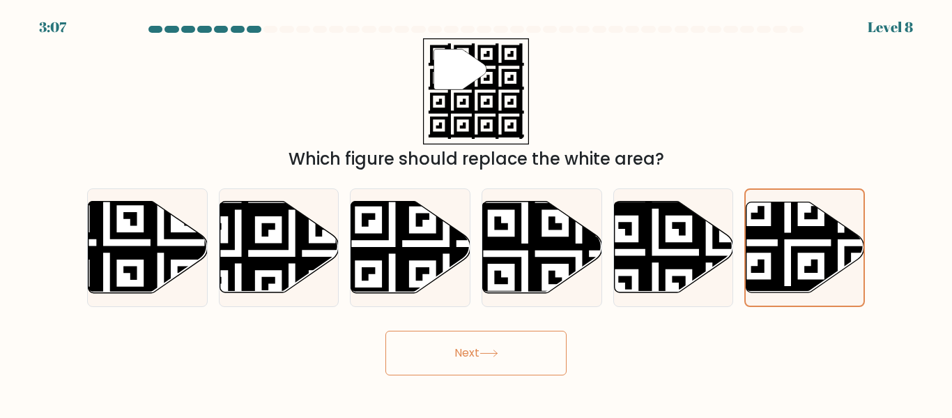
click at [526, 358] on button "Next" at bounding box center [476, 352] width 181 height 45
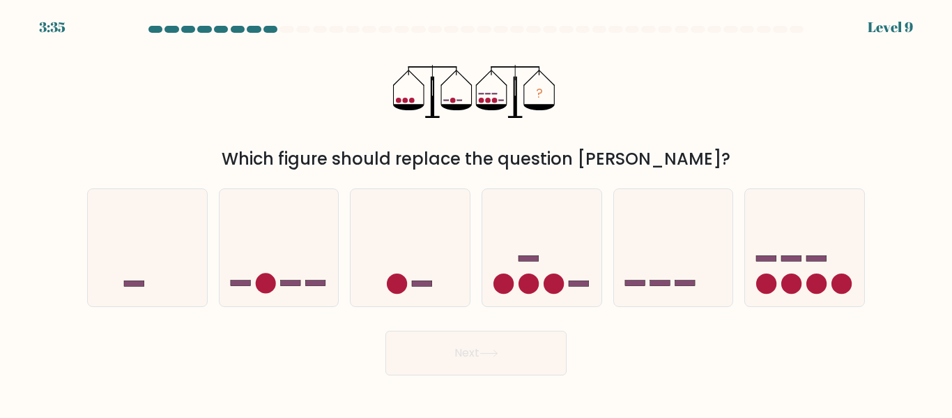
drag, startPoint x: 404, startPoint y: 98, endPoint x: 515, endPoint y: 98, distance: 110.2
click at [515, 98] on icon "?" at bounding box center [476, 91] width 166 height 106
drag, startPoint x: 405, startPoint y: 104, endPoint x: 413, endPoint y: 104, distance: 8.4
click at [413, 104] on icon "?" at bounding box center [476, 91] width 166 height 106
drag, startPoint x: 452, startPoint y: 102, endPoint x: 466, endPoint y: 102, distance: 14.6
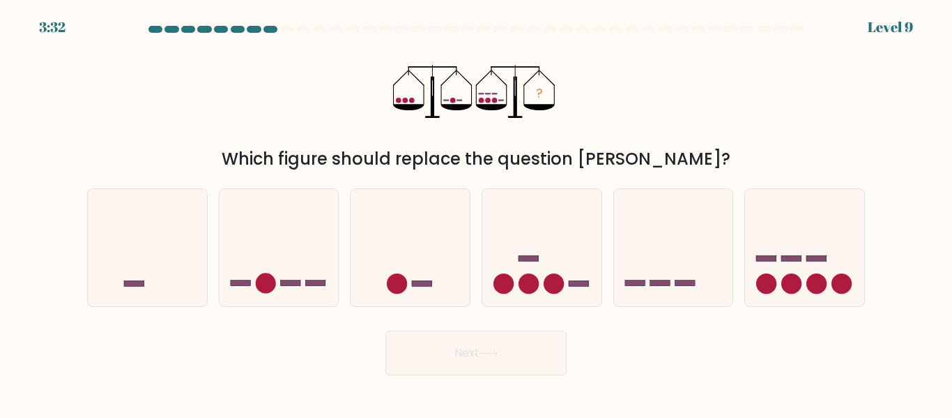
click at [454, 102] on circle at bounding box center [453, 101] width 6 height 6
click at [487, 91] on icon "?" at bounding box center [476, 91] width 166 height 106
drag, startPoint x: 272, startPoint y: 150, endPoint x: 725, endPoint y: 153, distance: 453.2
click at [725, 153] on div "Which figure should replace the question [PERSON_NAME]?" at bounding box center [476, 158] width 761 height 25
click at [727, 153] on div "Which figure should replace the question [PERSON_NAME]?" at bounding box center [476, 158] width 761 height 25
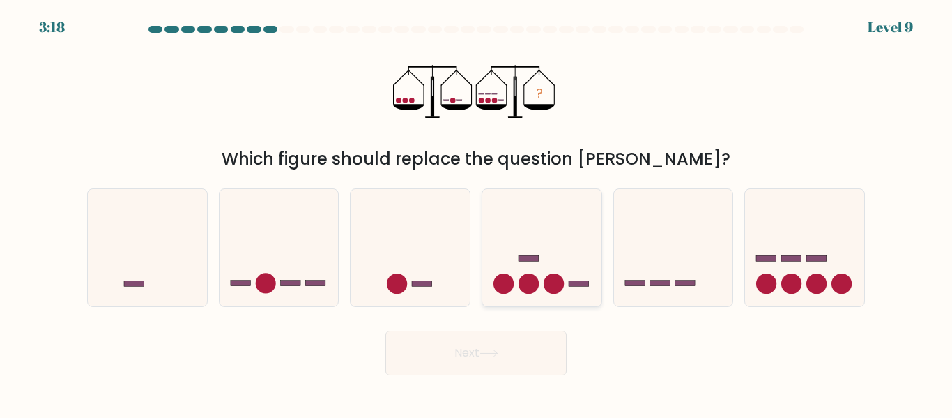
click at [563, 228] on icon at bounding box center [541, 247] width 119 height 98
click at [477, 213] on input "d." at bounding box center [476, 210] width 1 height 3
radio input "true"
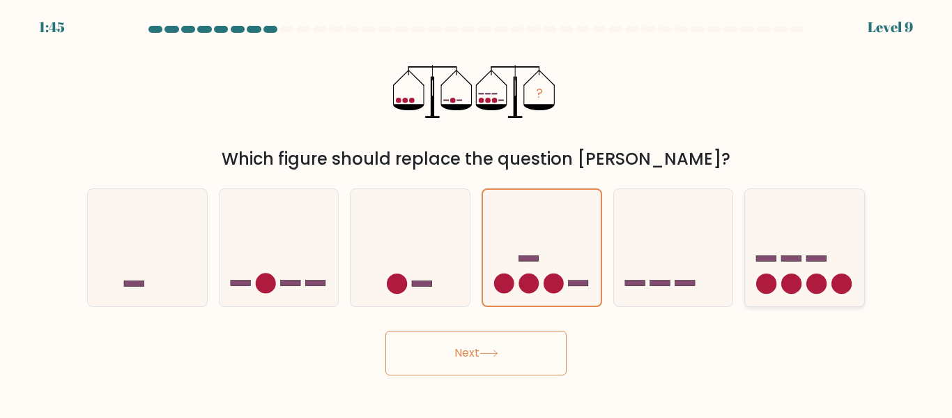
click at [745, 275] on icon at bounding box center [804, 247] width 119 height 98
click at [477, 213] on input "f." at bounding box center [476, 210] width 1 height 3
radio input "true"
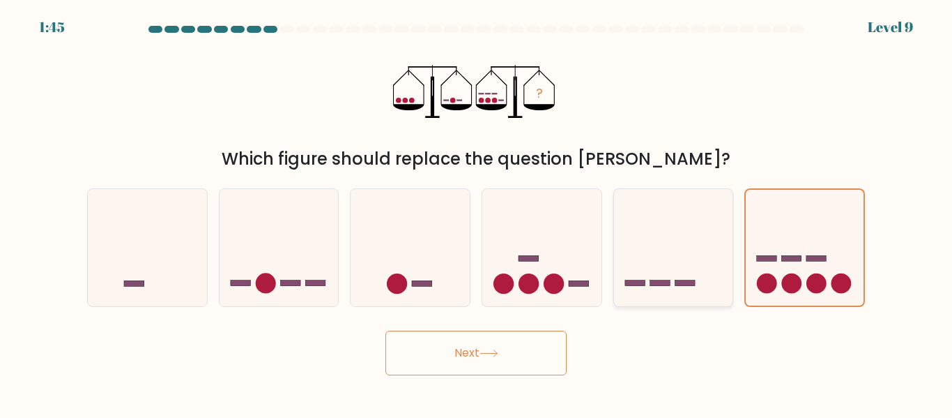
click at [690, 275] on icon at bounding box center [673, 247] width 119 height 98
click at [477, 213] on input "e." at bounding box center [476, 210] width 1 height 3
radio input "true"
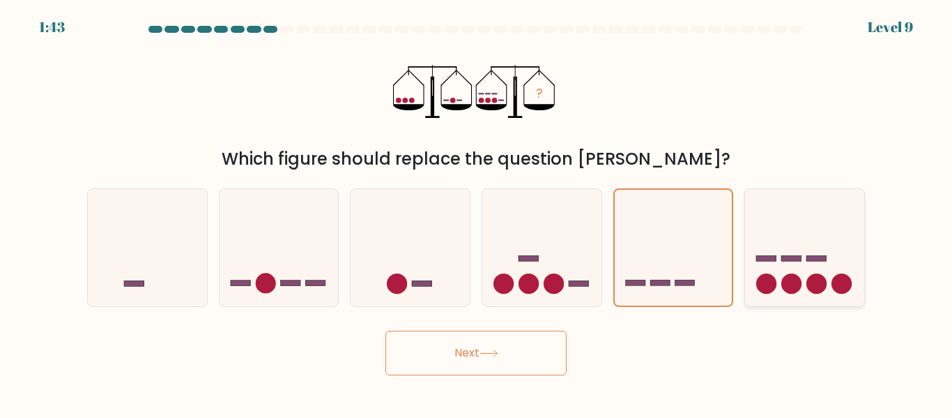
click at [807, 289] on icon at bounding box center [804, 247] width 119 height 98
click at [477, 213] on input "f." at bounding box center [476, 210] width 1 height 3
radio input "true"
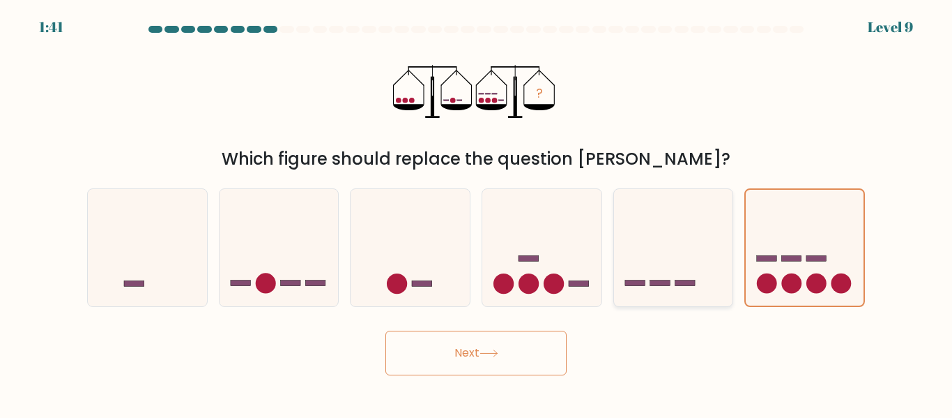
click at [696, 248] on icon at bounding box center [673, 247] width 119 height 98
click at [477, 213] on input "e." at bounding box center [476, 210] width 1 height 3
radio input "true"
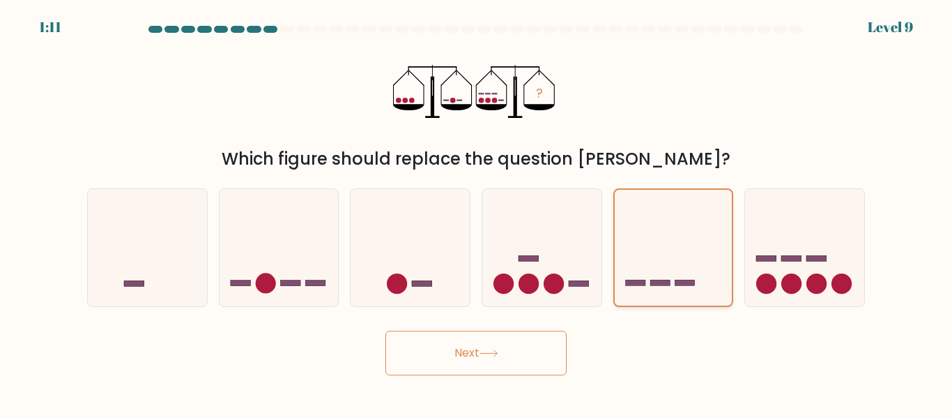
drag, startPoint x: 845, startPoint y: 255, endPoint x: 694, endPoint y: 259, distance: 151.3
click at [846, 253] on icon at bounding box center [804, 247] width 119 height 98
click at [477, 213] on input "f." at bounding box center [476, 210] width 1 height 3
radio input "true"
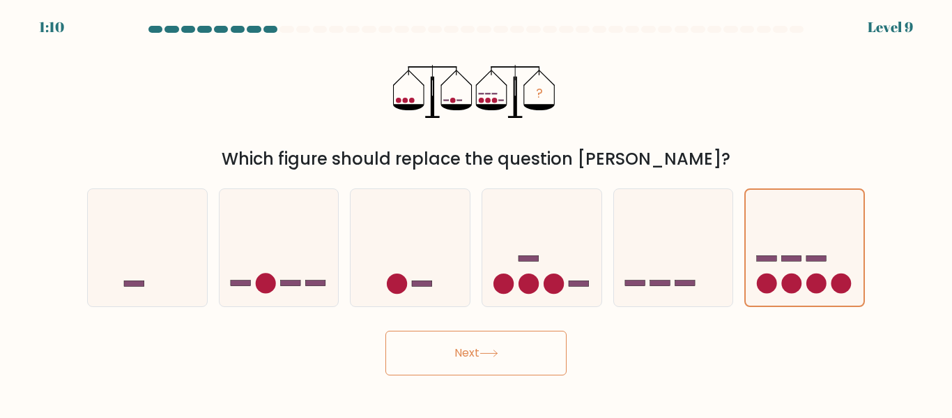
click at [503, 353] on button "Next" at bounding box center [476, 352] width 181 height 45
click at [504, 344] on button "Next" at bounding box center [476, 352] width 181 height 45
click at [464, 362] on button "Next" at bounding box center [476, 352] width 181 height 45
drag, startPoint x: 464, startPoint y: 362, endPoint x: 577, endPoint y: 310, distance: 125.1
click at [475, 334] on button "Next" at bounding box center [476, 352] width 181 height 45
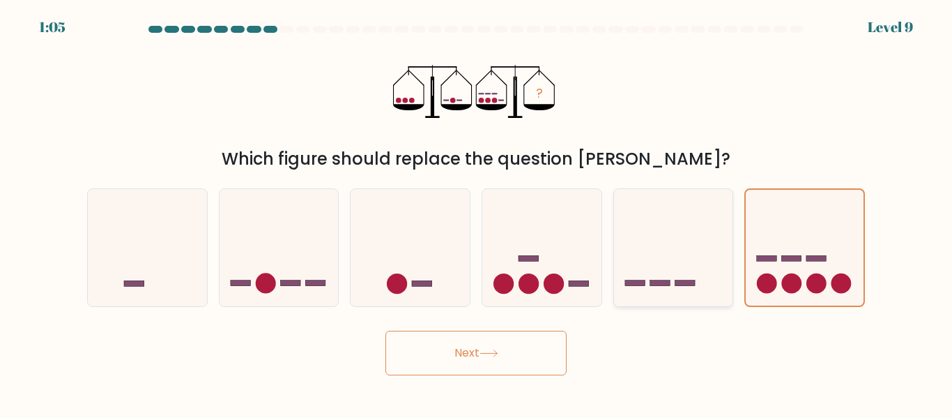
click at [685, 289] on icon at bounding box center [673, 247] width 119 height 98
click at [477, 213] on input "e." at bounding box center [476, 210] width 1 height 3
radio input "true"
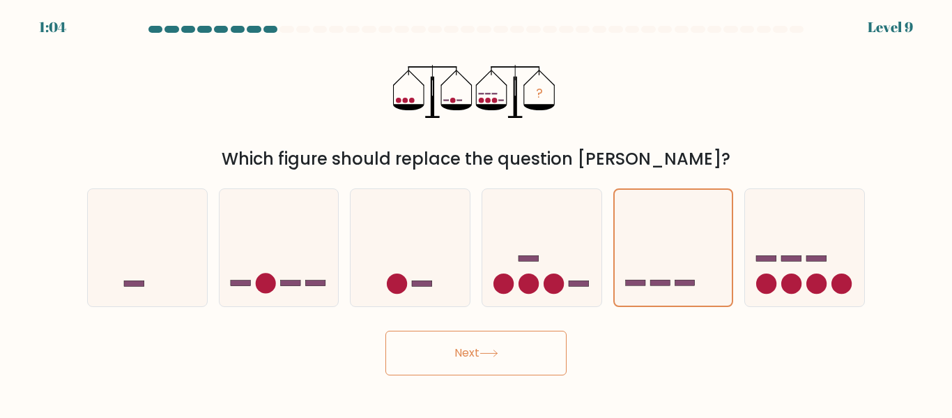
click at [536, 347] on button "Next" at bounding box center [476, 352] width 181 height 45
click at [704, 295] on icon at bounding box center [674, 248] width 118 height 98
click at [477, 213] on input "e." at bounding box center [476, 210] width 1 height 3
click at [821, 284] on circle at bounding box center [817, 283] width 20 height 20
click at [477, 213] on input "f." at bounding box center [476, 210] width 1 height 3
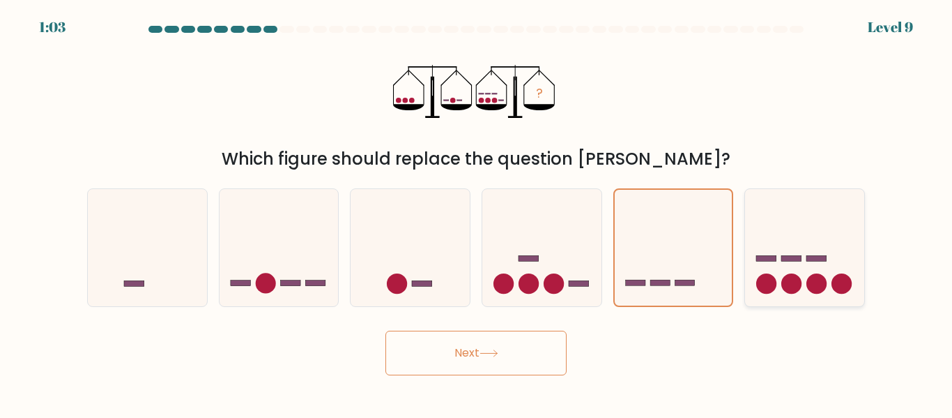
radio input "true"
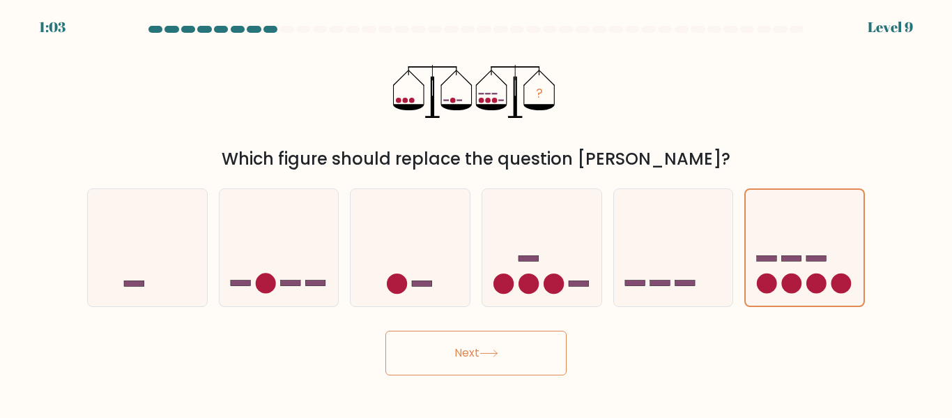
click at [510, 371] on button "Next" at bounding box center [476, 352] width 181 height 45
click at [495, 344] on button "Next" at bounding box center [476, 352] width 181 height 45
drag, startPoint x: 423, startPoint y: 319, endPoint x: 400, endPoint y: 342, distance: 32.1
click at [406, 345] on form at bounding box center [476, 200] width 952 height 349
click at [480, 335] on button "Next" at bounding box center [476, 352] width 181 height 45
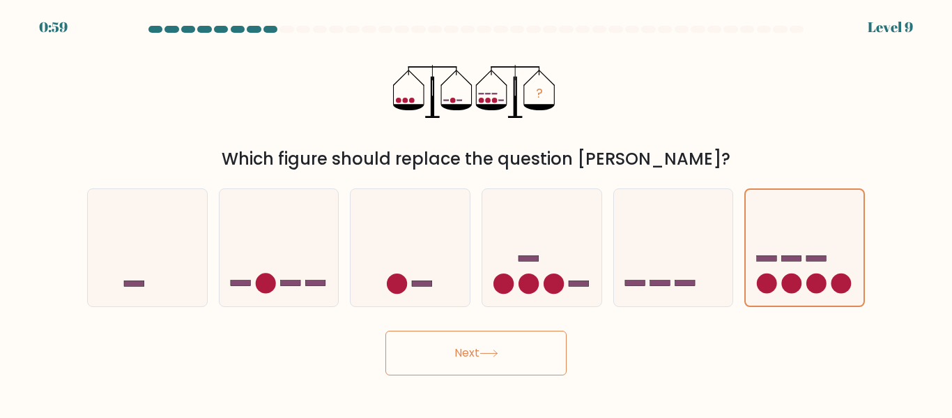
click at [475, 342] on button "Next" at bounding box center [476, 352] width 181 height 45
drag, startPoint x: 473, startPoint y: 340, endPoint x: 467, endPoint y: 332, distance: 10.5
click at [472, 337] on button "Next" at bounding box center [476, 352] width 181 height 45
click at [466, 331] on button "Next" at bounding box center [476, 352] width 181 height 45
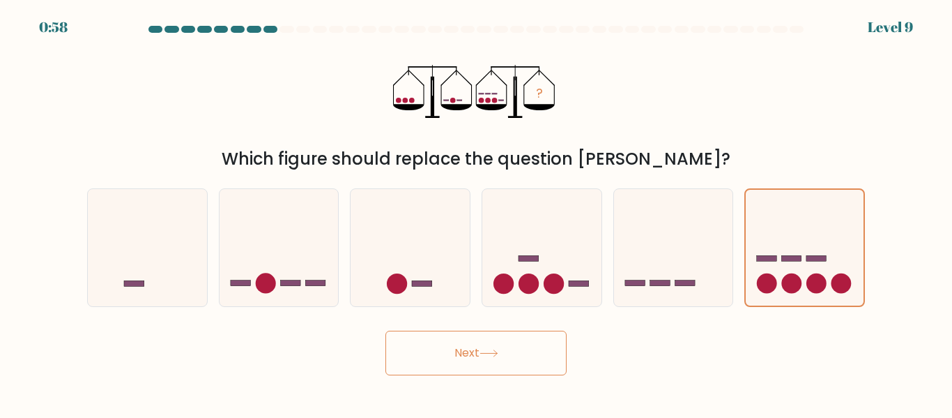
click at [466, 331] on button "Next" at bounding box center [476, 352] width 181 height 45
click at [459, 341] on button "Next" at bounding box center [476, 352] width 181 height 45
click at [455, 346] on button "Next" at bounding box center [476, 352] width 181 height 45
click at [452, 349] on button "Next" at bounding box center [476, 352] width 181 height 45
click at [451, 349] on button "Next" at bounding box center [476, 352] width 181 height 45
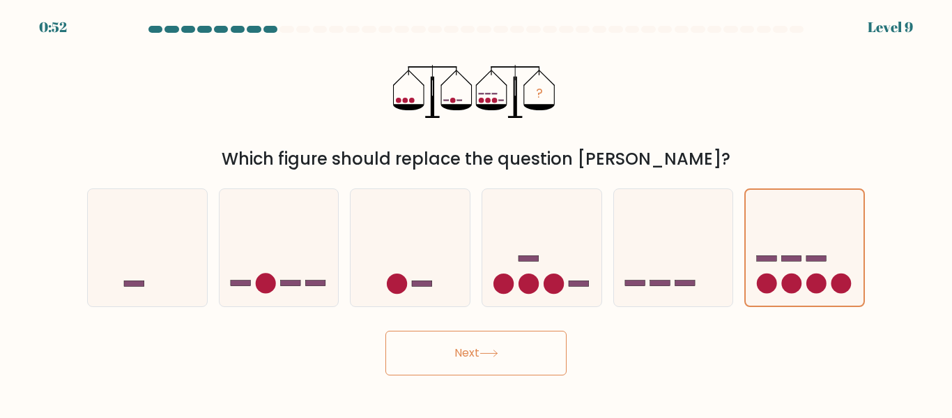
click at [453, 348] on button "Next" at bounding box center [476, 352] width 181 height 45
click at [453, 350] on button "Next" at bounding box center [476, 352] width 181 height 45
click at [435, 326] on div "Next" at bounding box center [476, 350] width 795 height 52
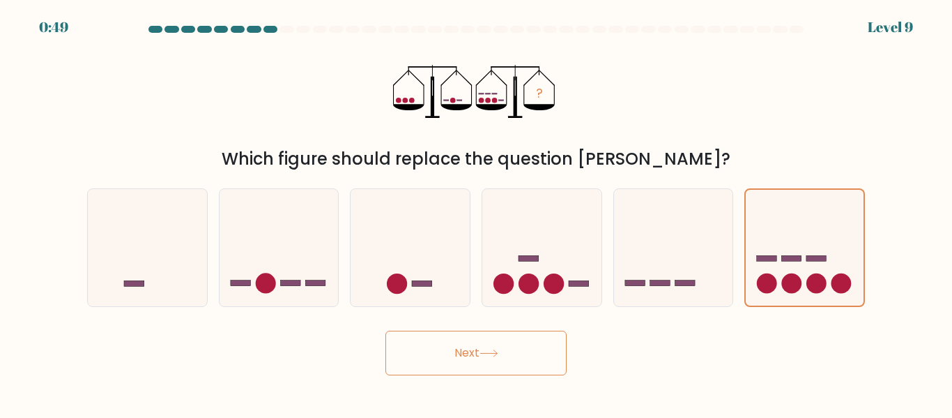
click at [435, 326] on div "Next" at bounding box center [476, 350] width 795 height 52
drag, startPoint x: 435, startPoint y: 326, endPoint x: 439, endPoint y: 15, distance: 311.0
click at [425, 254] on form at bounding box center [476, 200] width 952 height 349
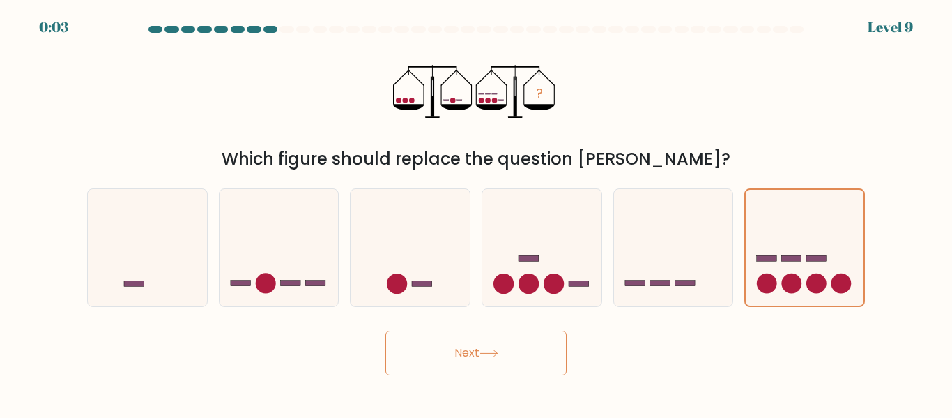
click at [448, 353] on button "Next" at bounding box center [476, 352] width 181 height 45
click at [453, 349] on button "Next" at bounding box center [476, 352] width 181 height 45
click at [453, 362] on button "Next" at bounding box center [476, 352] width 181 height 45
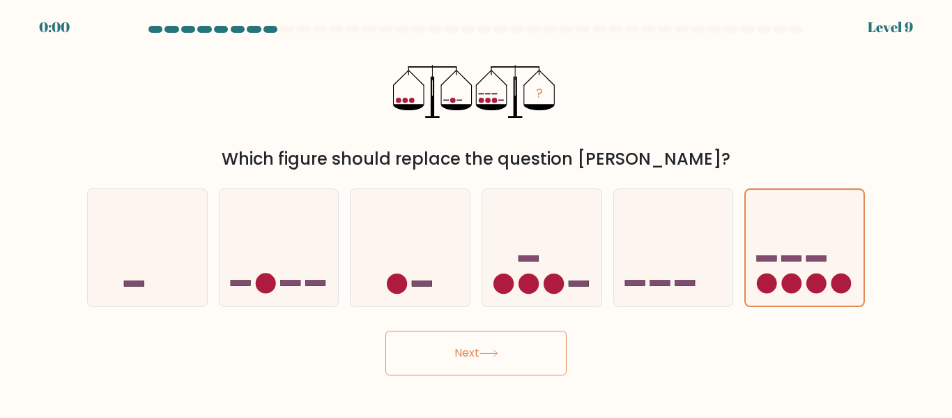
click at [457, 360] on button "Next" at bounding box center [476, 352] width 181 height 45
click at [455, 360] on button "Next" at bounding box center [476, 352] width 181 height 45
click at [454, 361] on button "Next" at bounding box center [476, 352] width 181 height 45
click at [450, 363] on button "Next" at bounding box center [476, 352] width 181 height 45
click at [447, 367] on button "Next" at bounding box center [476, 352] width 181 height 45
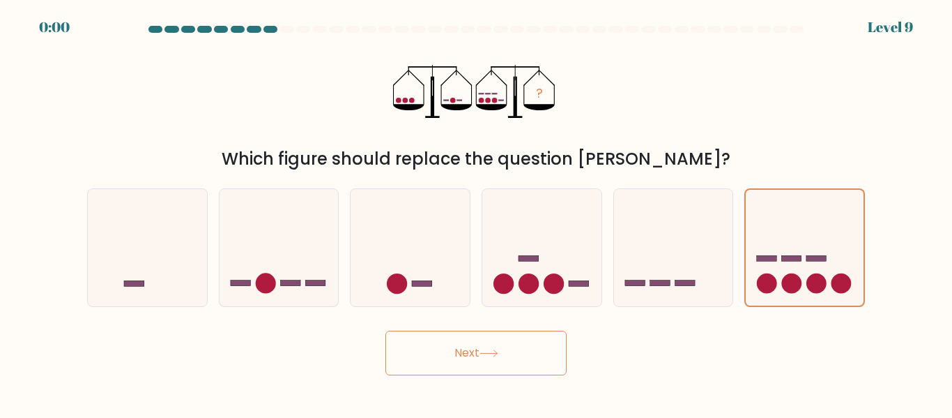
click at [444, 379] on body "0:00 Level 9" at bounding box center [476, 209] width 952 height 418
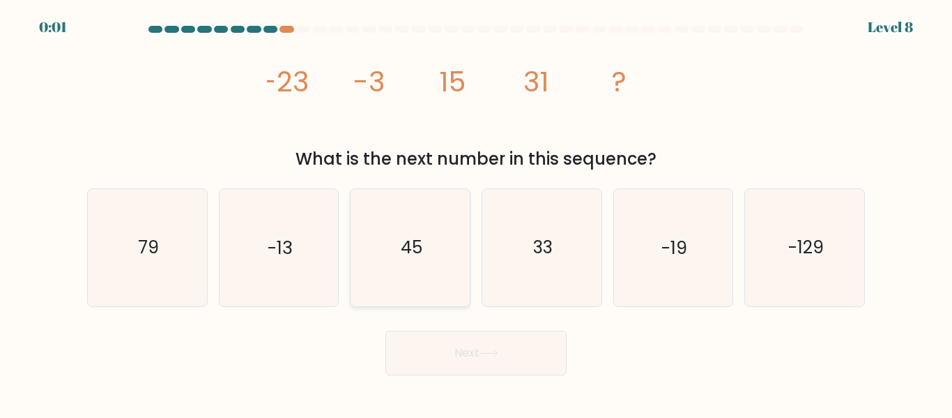
click at [400, 243] on icon "45" at bounding box center [410, 247] width 116 height 116
click at [476, 213] on input "c. 45" at bounding box center [476, 210] width 1 height 3
radio input "true"
click at [481, 362] on button "Next" at bounding box center [476, 352] width 181 height 45
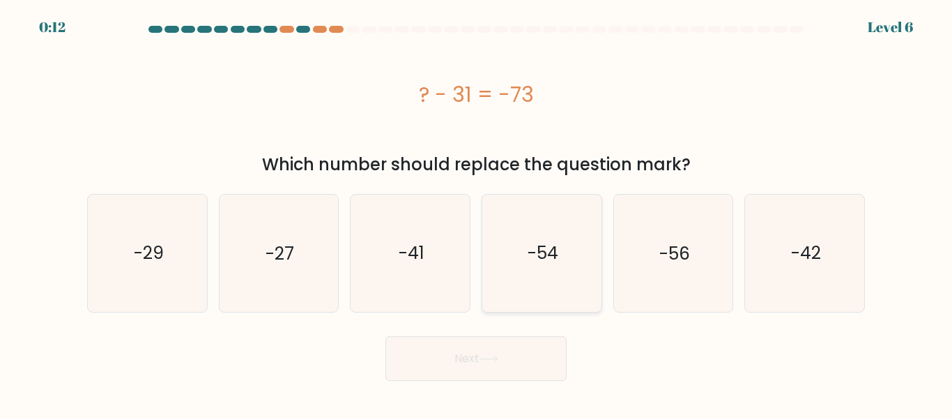
click at [563, 264] on icon "-54" at bounding box center [542, 253] width 116 height 116
click at [477, 213] on input "d. -54" at bounding box center [476, 210] width 1 height 3
radio input "true"
click at [514, 363] on button "Next" at bounding box center [476, 358] width 181 height 45
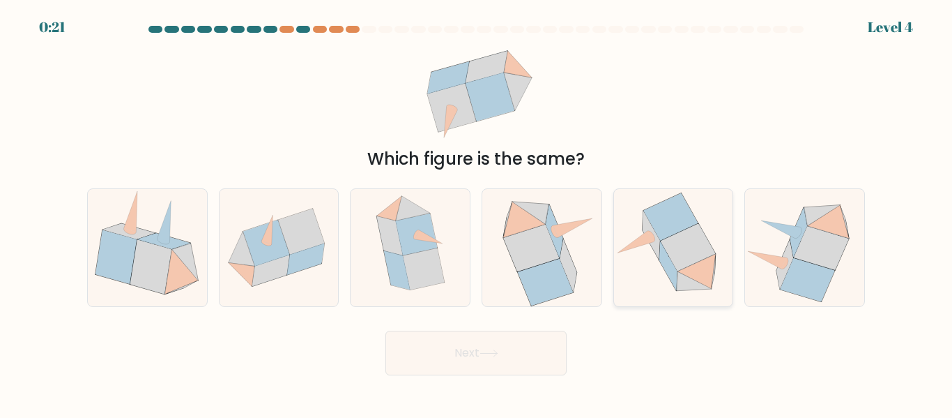
click at [675, 220] on icon at bounding box center [671, 216] width 54 height 47
click at [477, 213] on input "e." at bounding box center [476, 210] width 1 height 3
radio input "true"
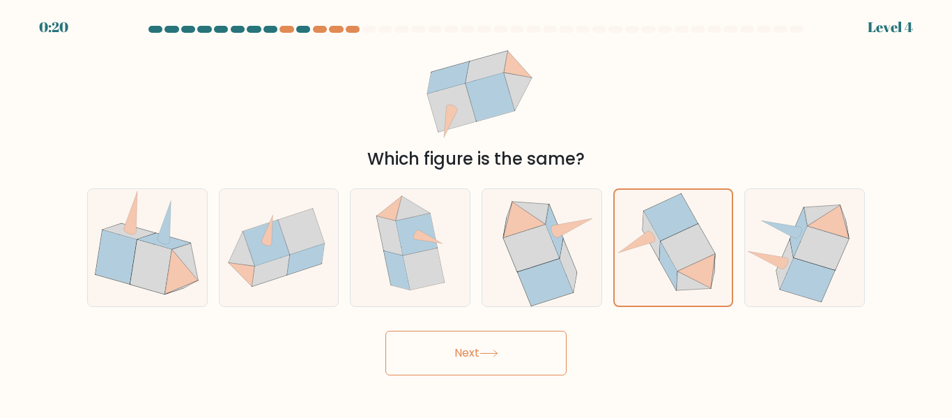
click at [489, 349] on icon at bounding box center [489, 353] width 19 height 8
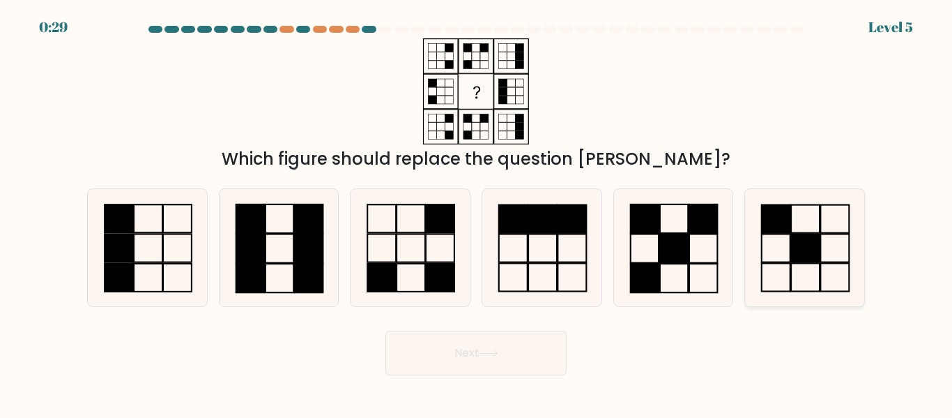
click at [849, 245] on icon at bounding box center [805, 247] width 116 height 116
click at [477, 213] on input "f." at bounding box center [476, 210] width 1 height 3
radio input "true"
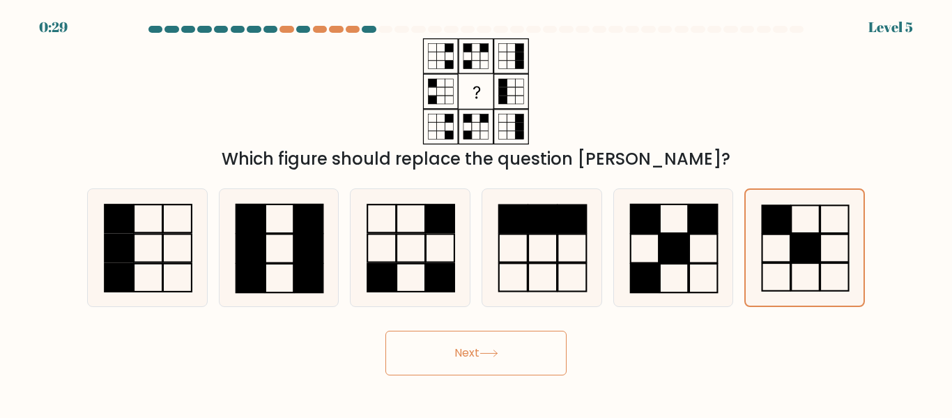
click at [512, 351] on button "Next" at bounding box center [476, 352] width 181 height 45
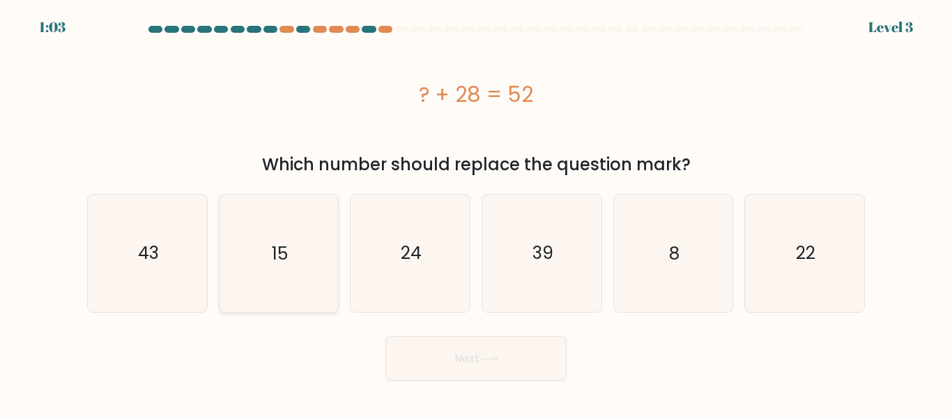
click at [330, 254] on icon "15" at bounding box center [278, 253] width 116 height 116
click at [476, 213] on input "b. 15" at bounding box center [476, 210] width 1 height 3
radio input "true"
click at [395, 234] on icon "24" at bounding box center [410, 253] width 116 height 116
click at [476, 213] on input "c. 24" at bounding box center [476, 210] width 1 height 3
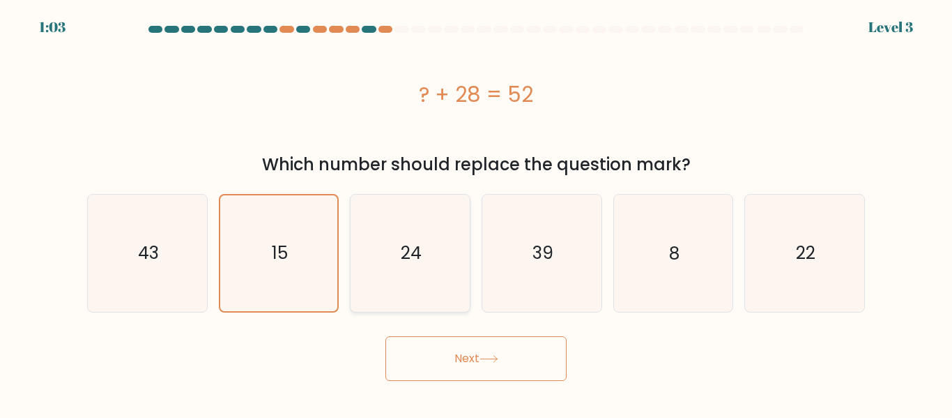
radio input "true"
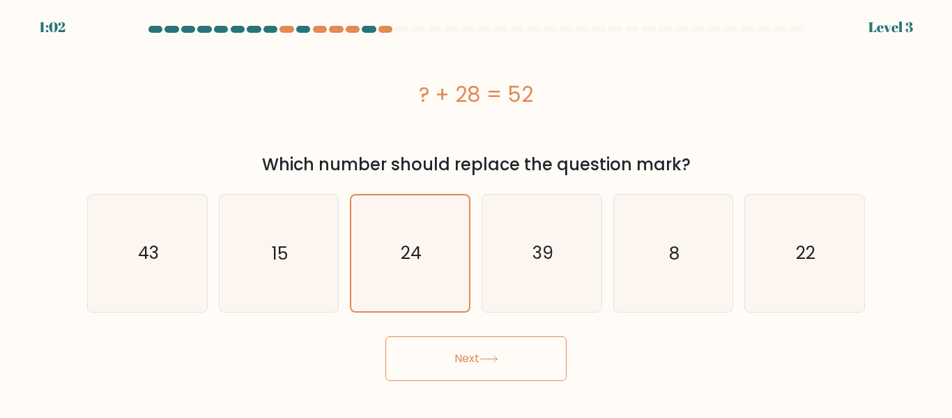
click at [450, 342] on button "Next" at bounding box center [476, 358] width 181 height 45
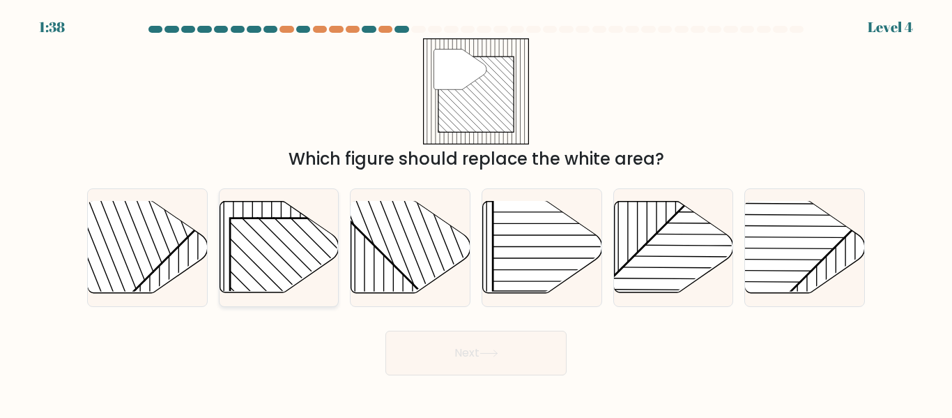
click at [288, 253] on rect at bounding box center [315, 303] width 171 height 171
click at [476, 213] on input "b." at bounding box center [476, 210] width 1 height 3
radio input "true"
click at [487, 363] on button "Next" at bounding box center [476, 352] width 181 height 45
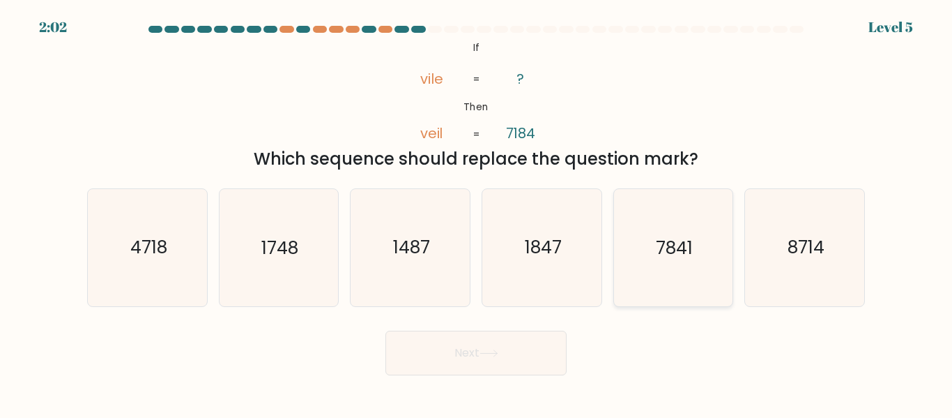
click at [636, 251] on icon "7841" at bounding box center [673, 247] width 116 height 116
click at [477, 213] on input "e. 7841" at bounding box center [476, 210] width 1 height 3
radio input "true"
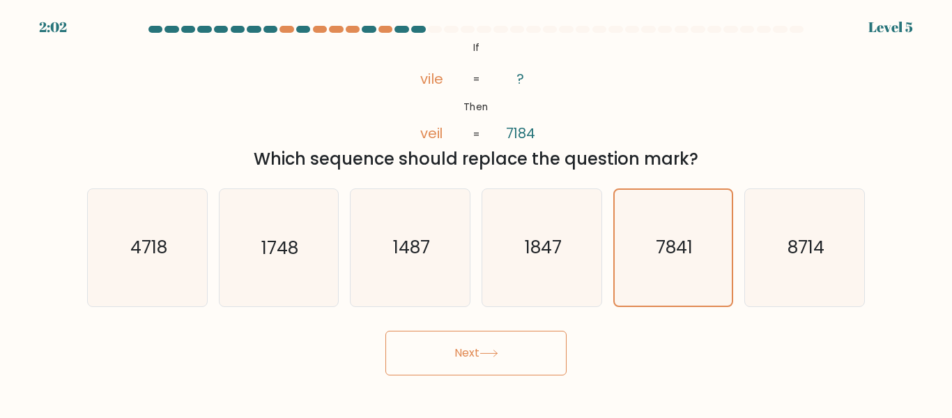
click at [540, 342] on button "Next" at bounding box center [476, 352] width 181 height 45
click at [428, 351] on button "Next" at bounding box center [476, 352] width 181 height 45
click at [474, 357] on button "Next" at bounding box center [476, 352] width 181 height 45
click at [472, 358] on button "Next" at bounding box center [476, 352] width 181 height 45
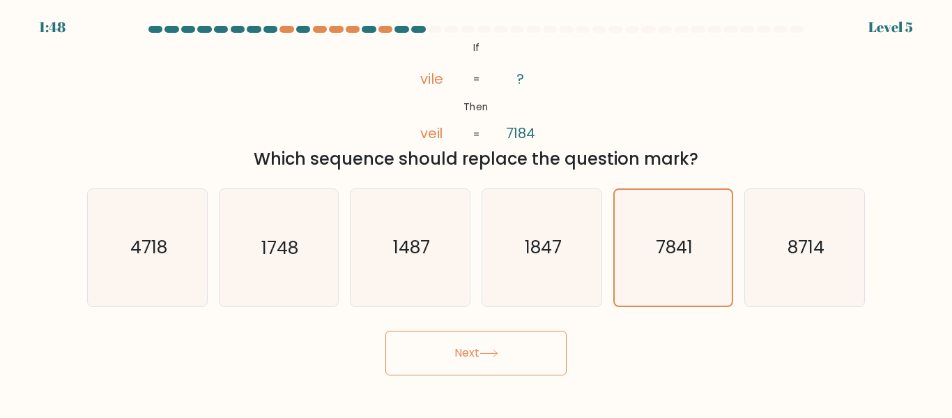
click at [470, 358] on button "Next" at bounding box center [476, 352] width 181 height 45
drag, startPoint x: 469, startPoint y: 355, endPoint x: 473, endPoint y: 347, distance: 9.1
click at [473, 347] on button "Next" at bounding box center [476, 352] width 181 height 45
